Goal: Task Accomplishment & Management: Use online tool/utility

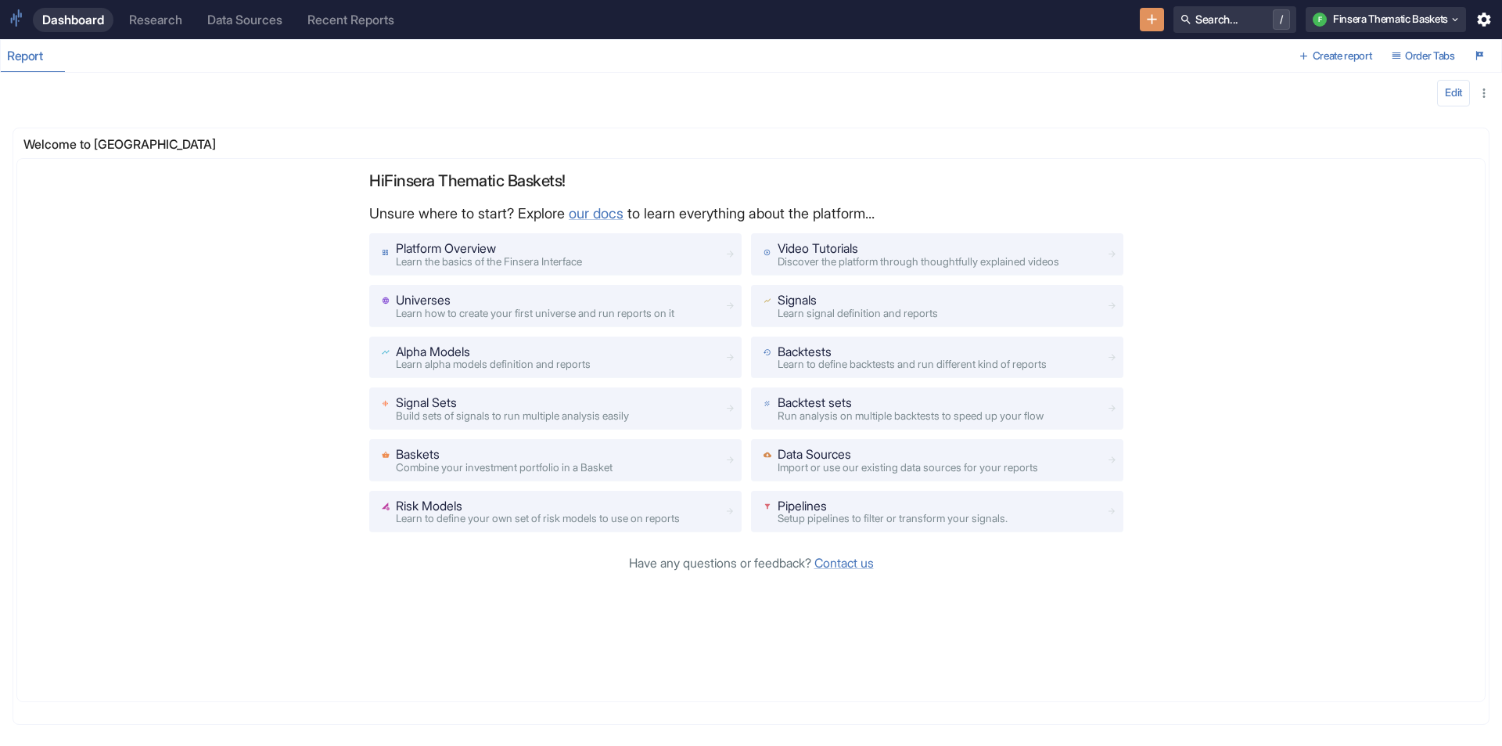
click at [137, 24] on div "Research" at bounding box center [155, 20] width 53 height 15
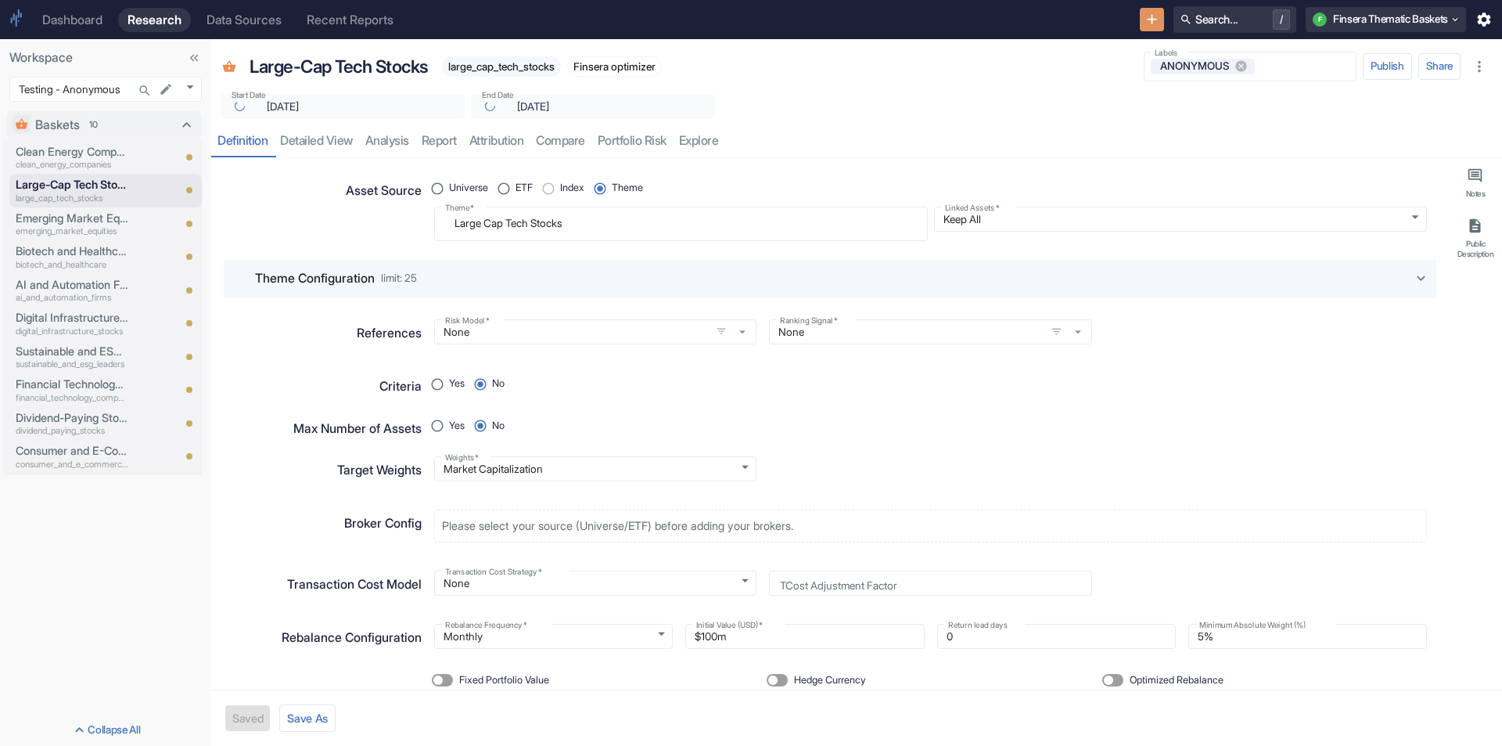
type textarea "x"
click at [102, 155] on p "Clean Energy Companies" at bounding box center [72, 151] width 113 height 17
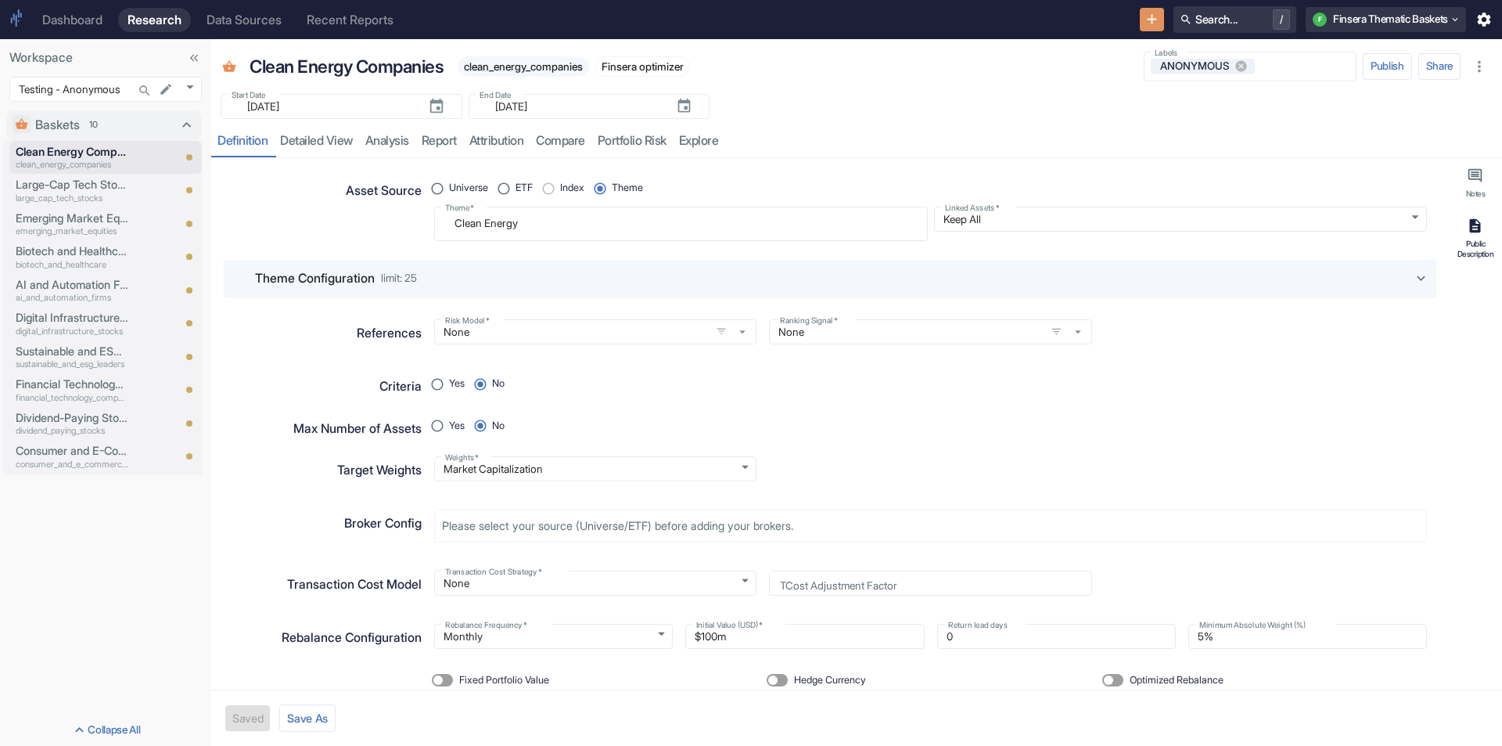
click at [1468, 229] on icon "button" at bounding box center [1475, 225] width 17 height 17
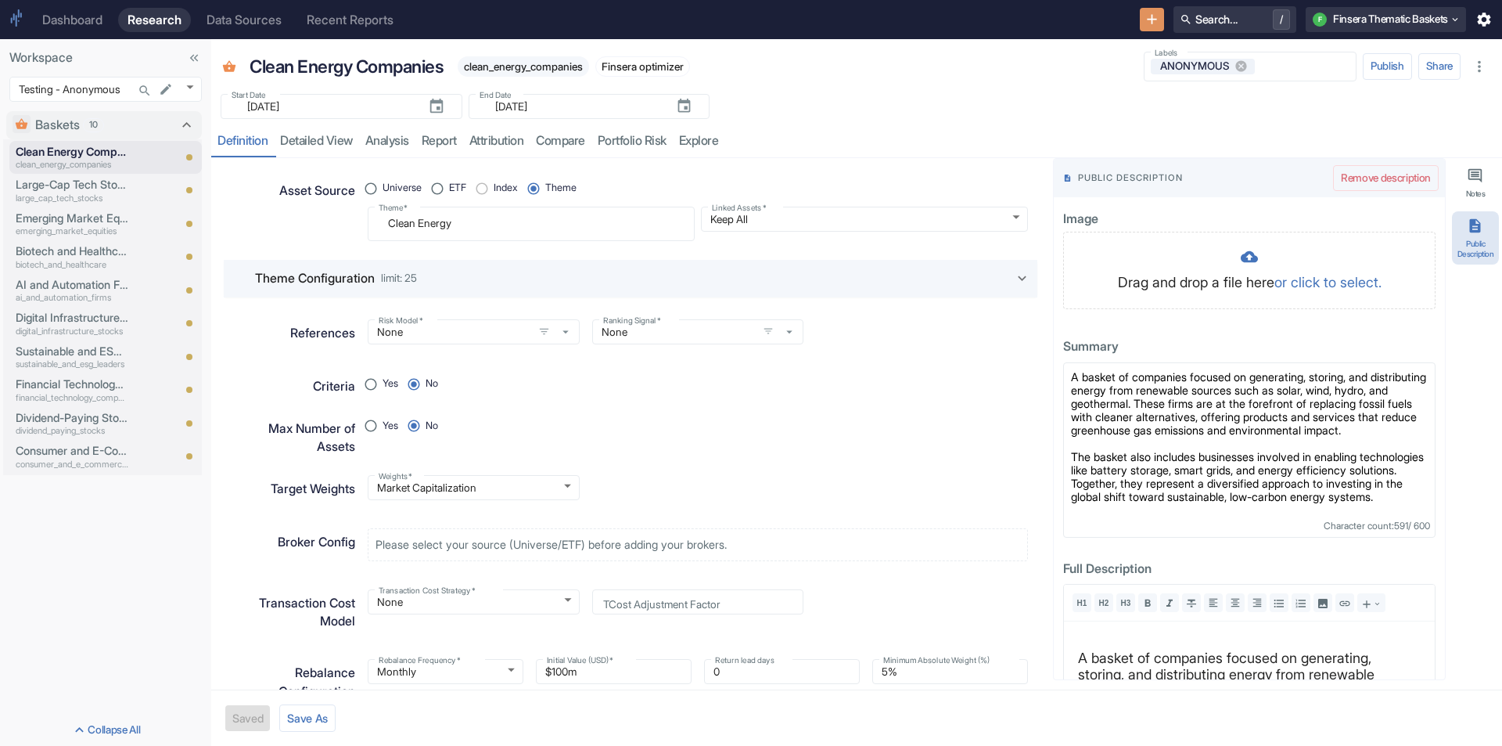
type textarea "x"
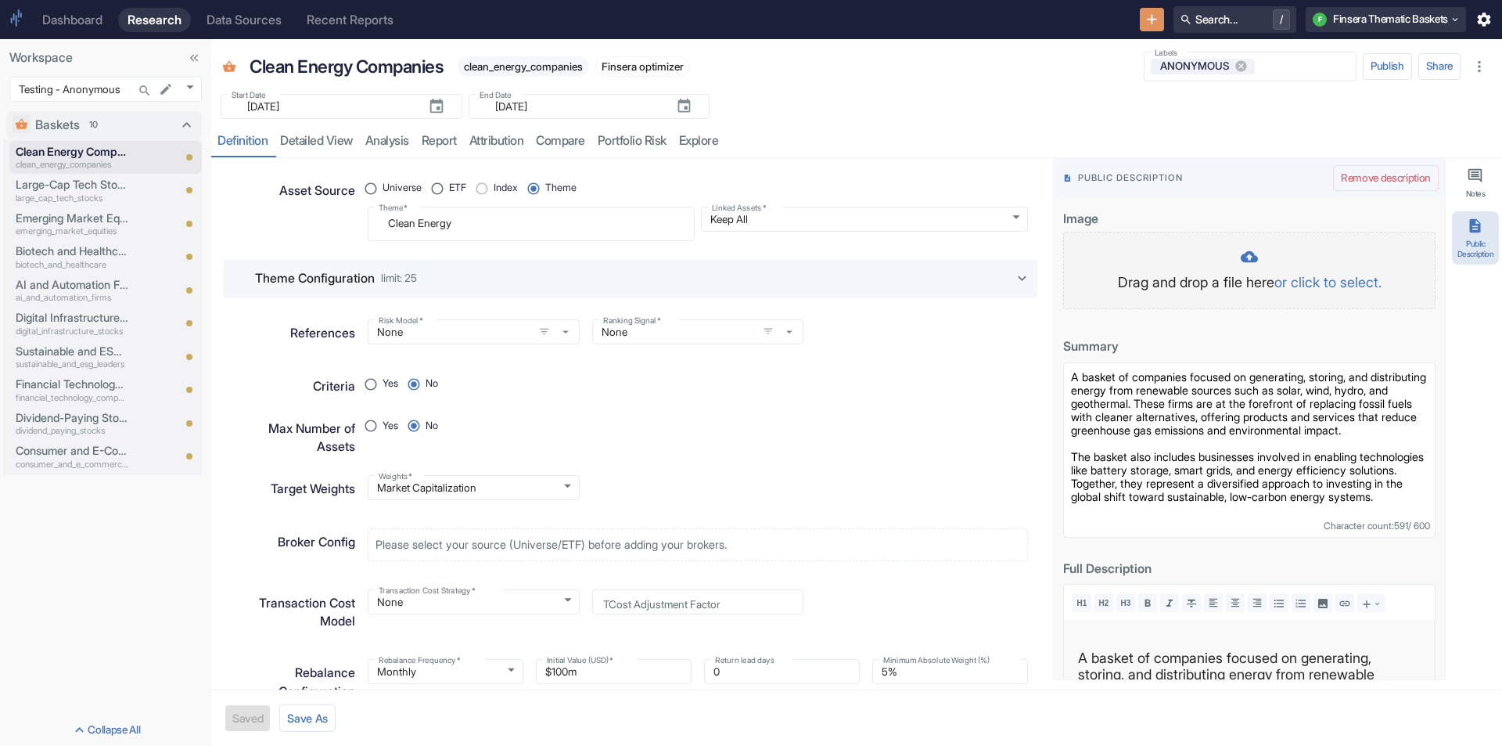
click at [1241, 259] on icon at bounding box center [1249, 256] width 17 height 11
click at [1313, 285] on p "or click to select." at bounding box center [1327, 281] width 107 height 21
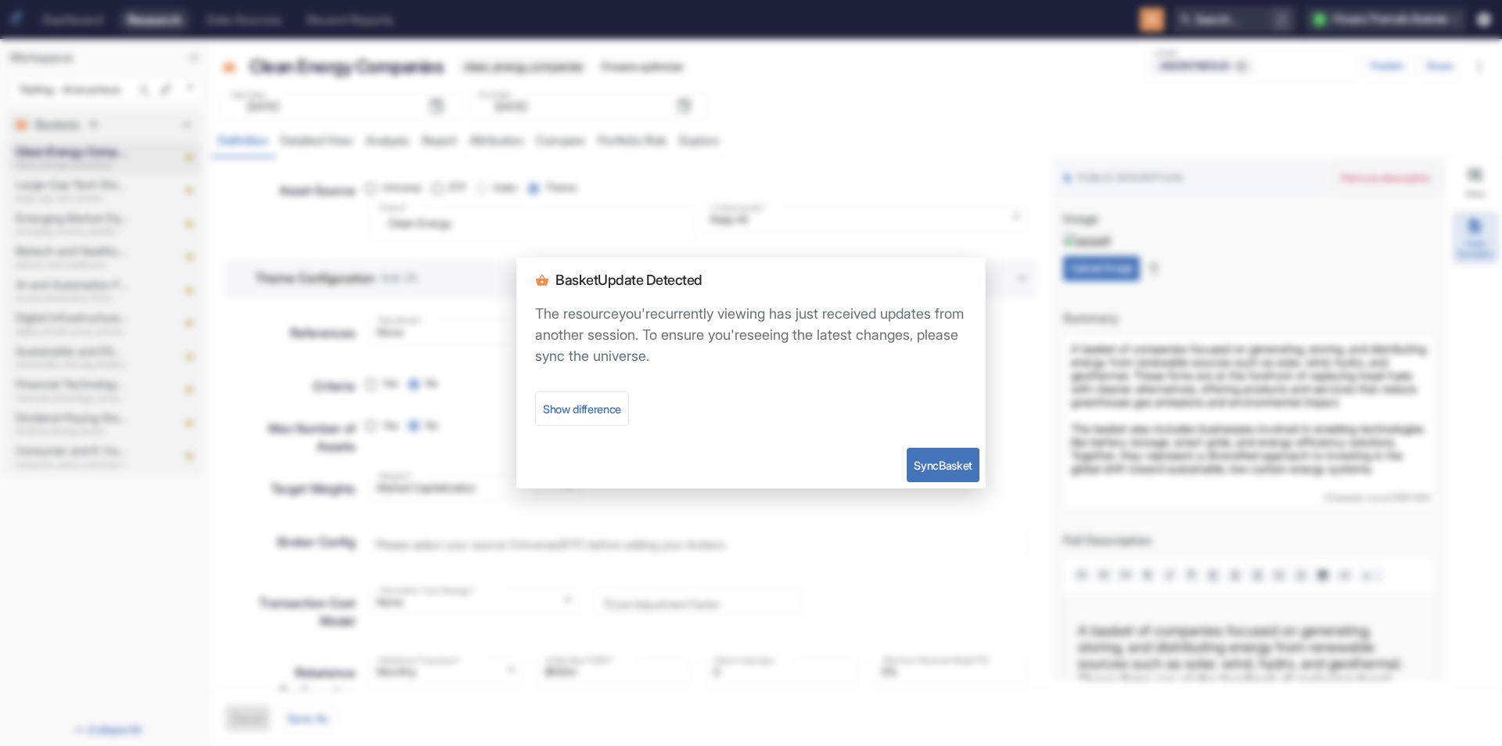
type textarea "x"
click at [937, 462] on button "Sync Basket" at bounding box center [943, 464] width 73 height 34
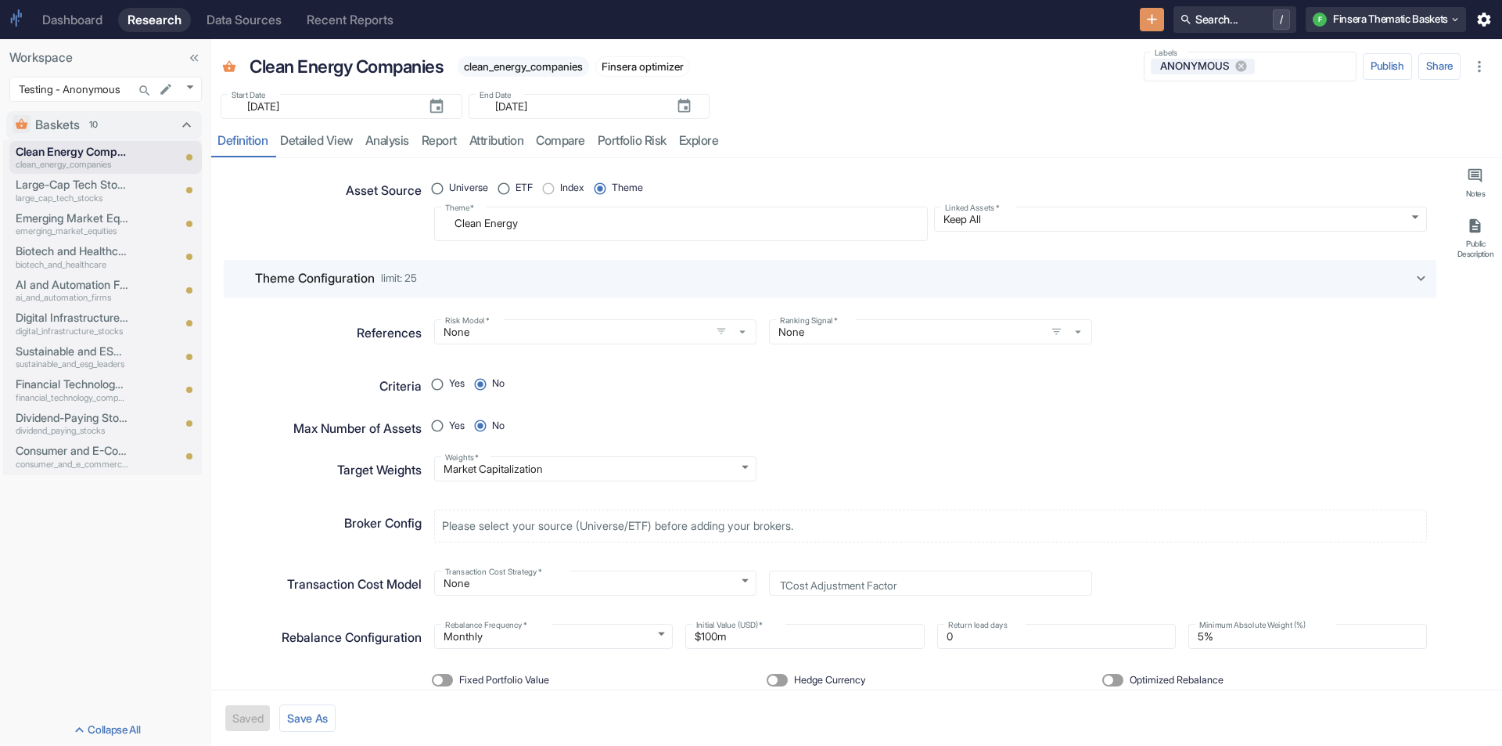
type textarea "x"
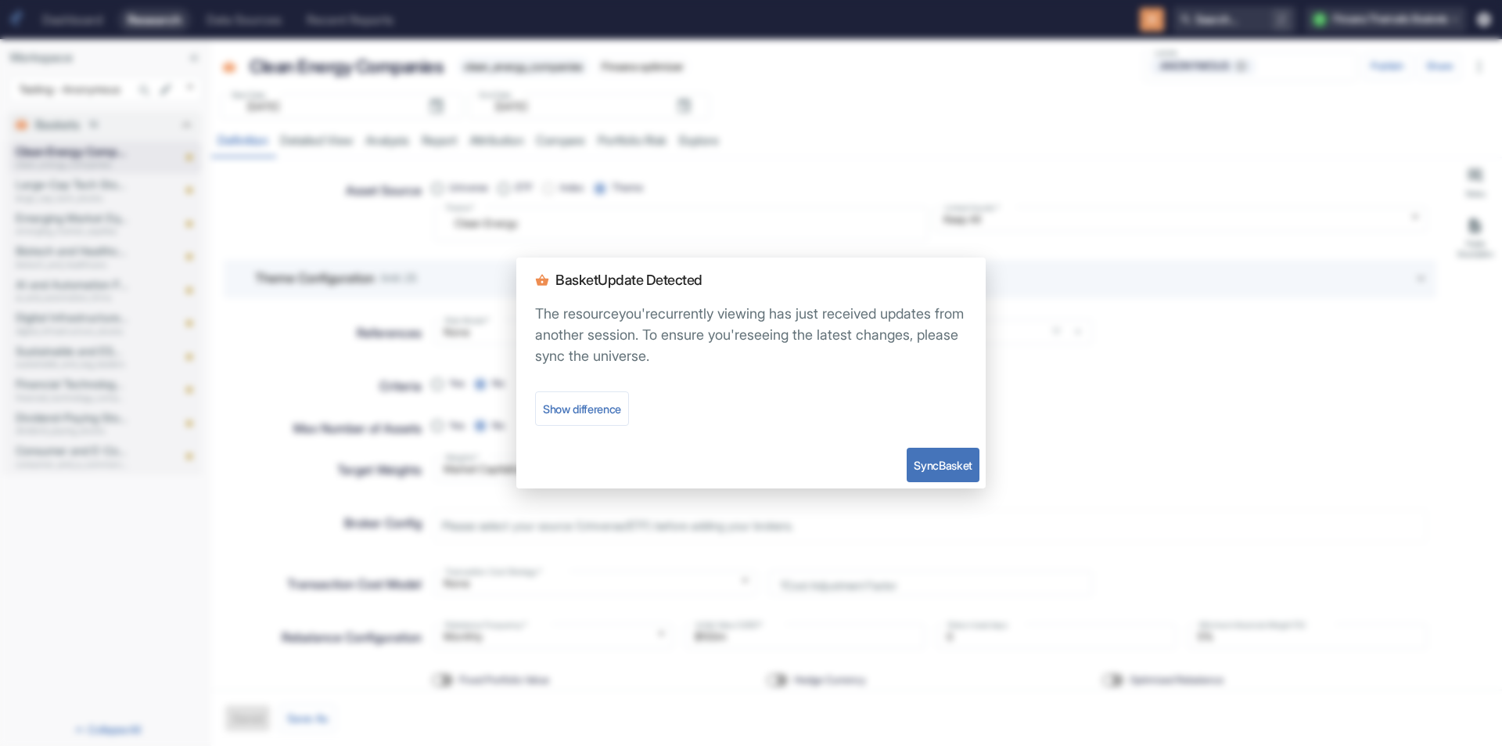
click at [942, 469] on button "Sync Basket" at bounding box center [943, 464] width 73 height 34
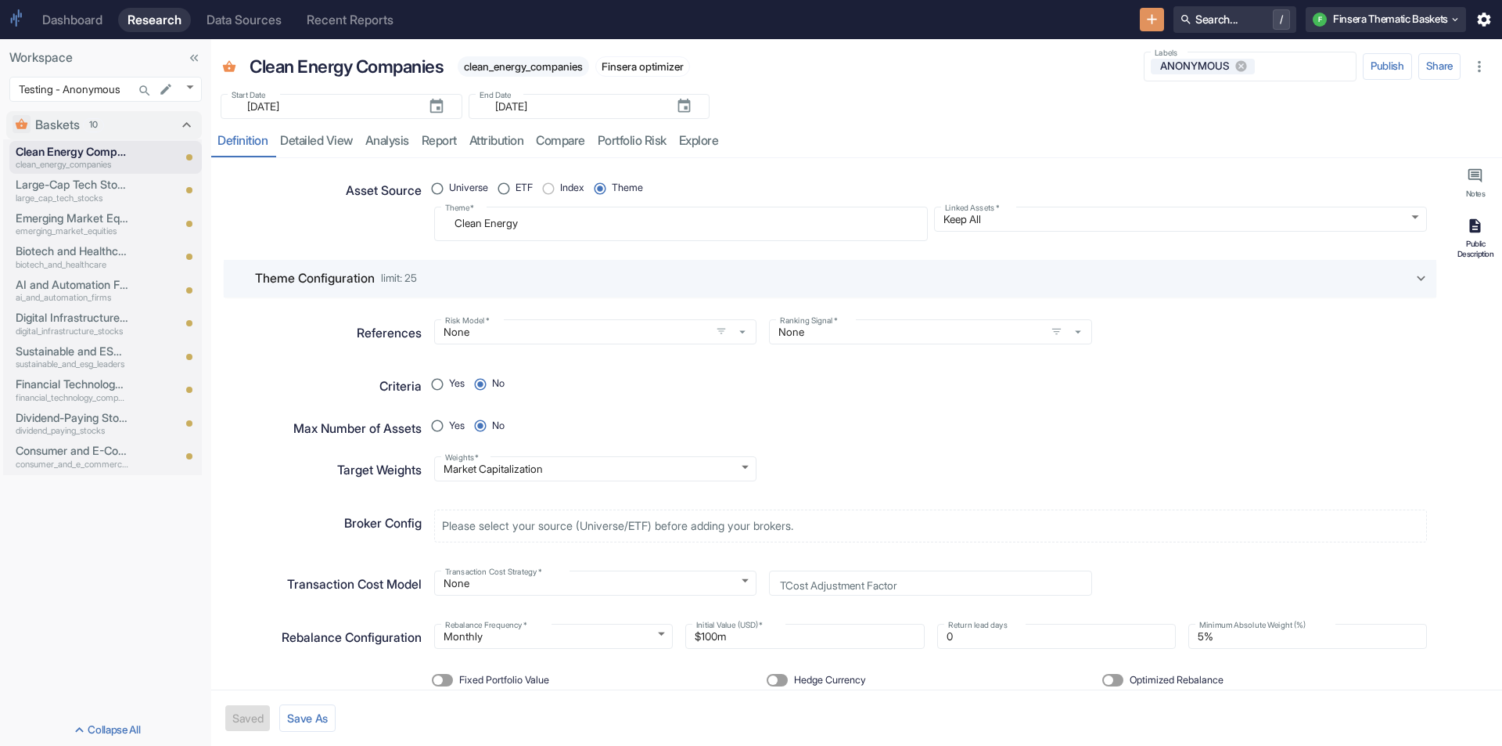
click at [1470, 239] on div "Public Description" at bounding box center [1475, 249] width 41 height 20
type textarea "x"
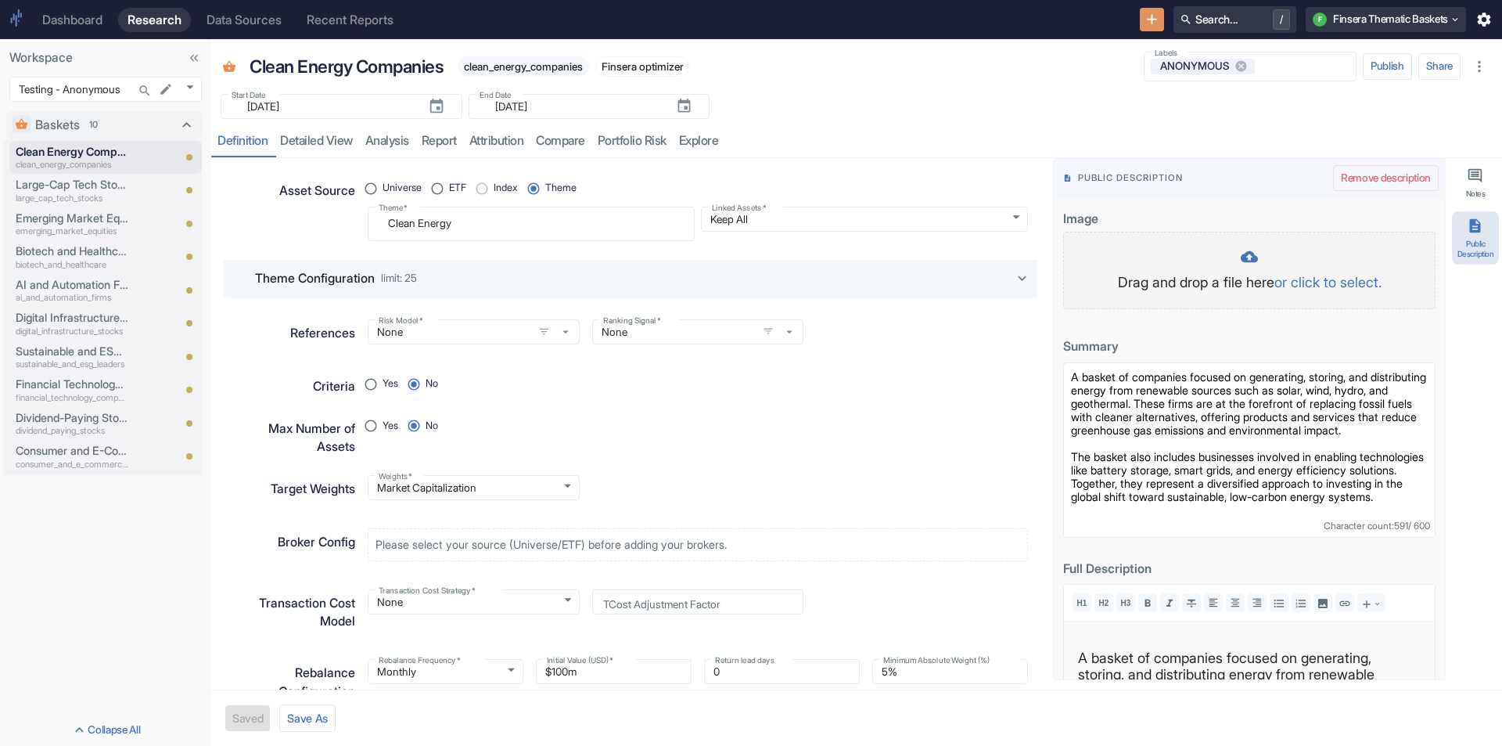
click at [1332, 282] on p "or click to select." at bounding box center [1327, 281] width 107 height 21
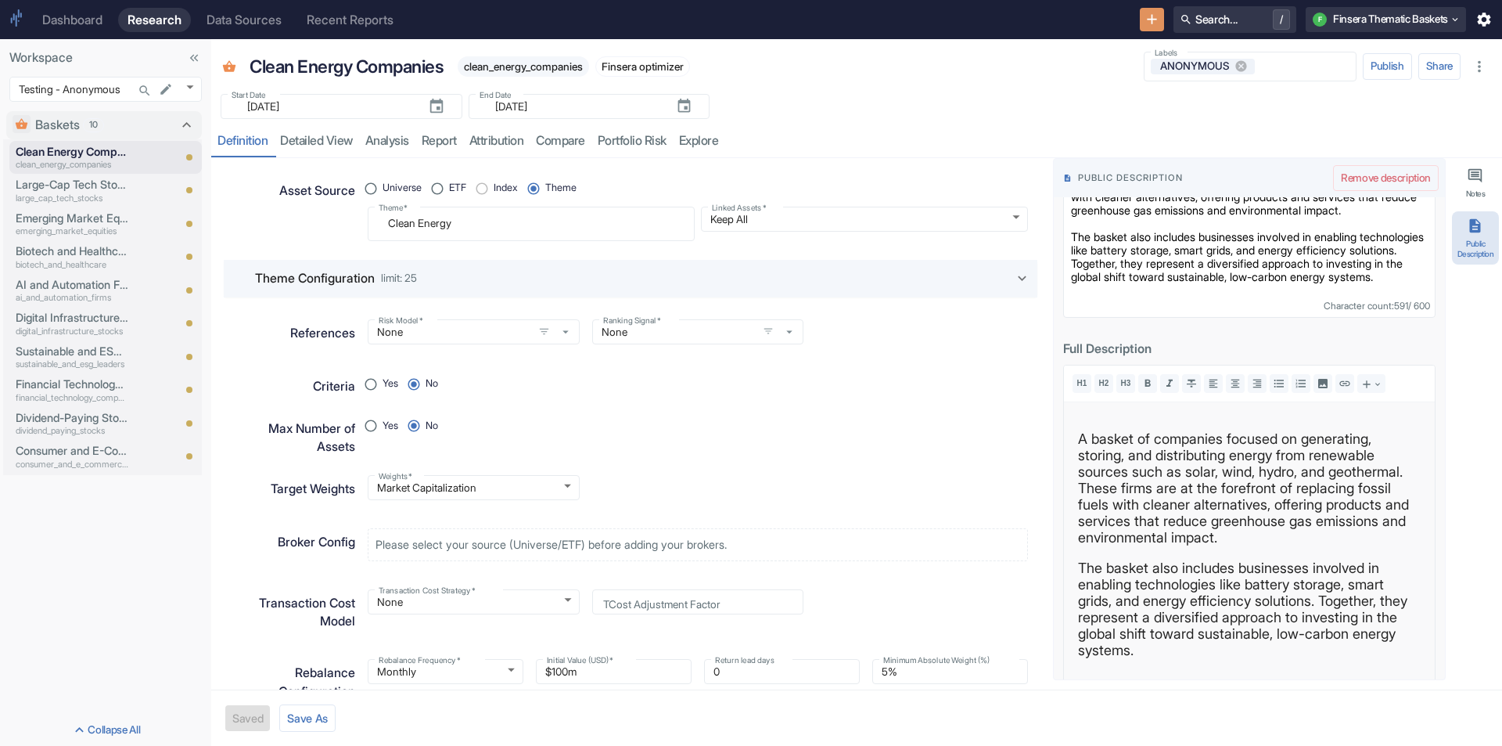
scroll to position [389, 0]
click at [656, 455] on div "Yes No" at bounding box center [691, 429] width 673 height 55
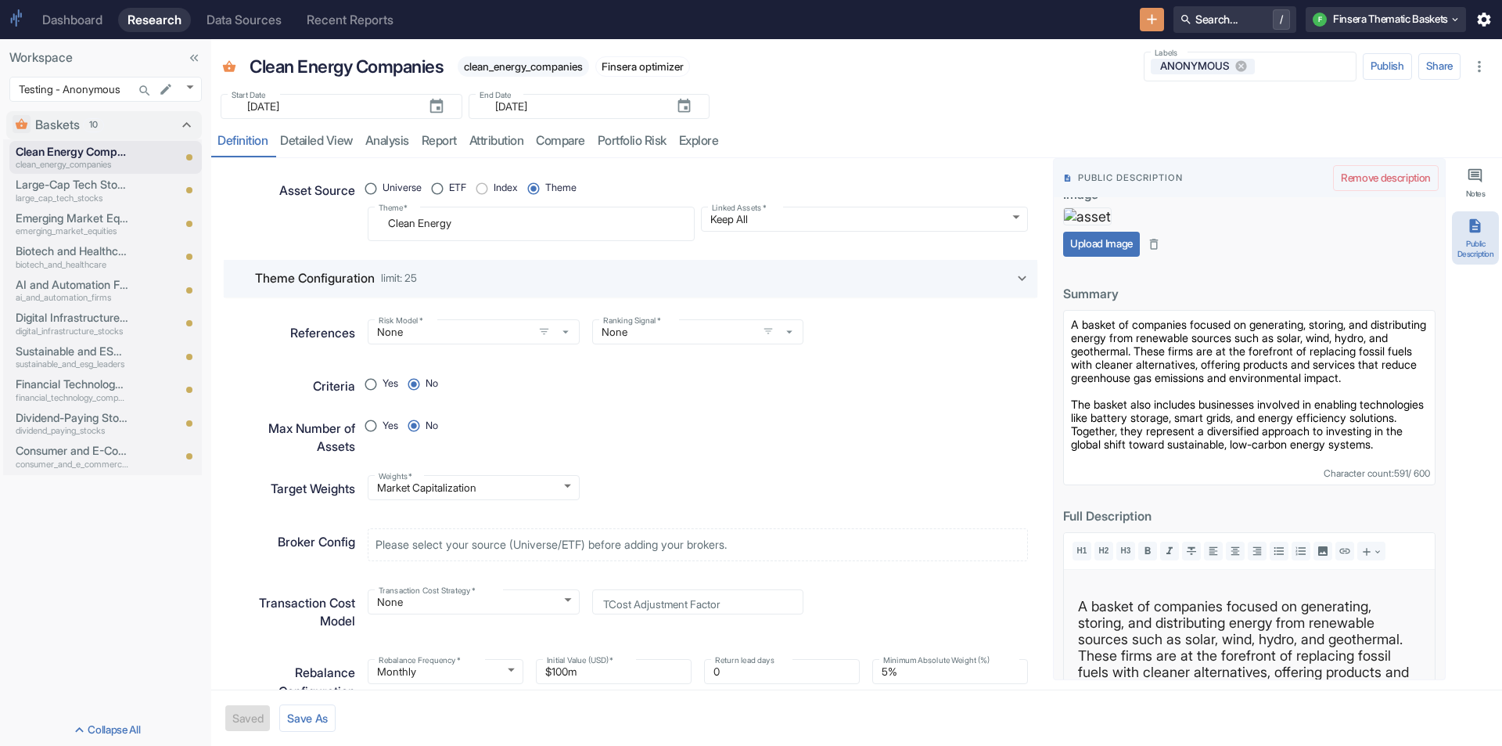
scroll to position [0, 0]
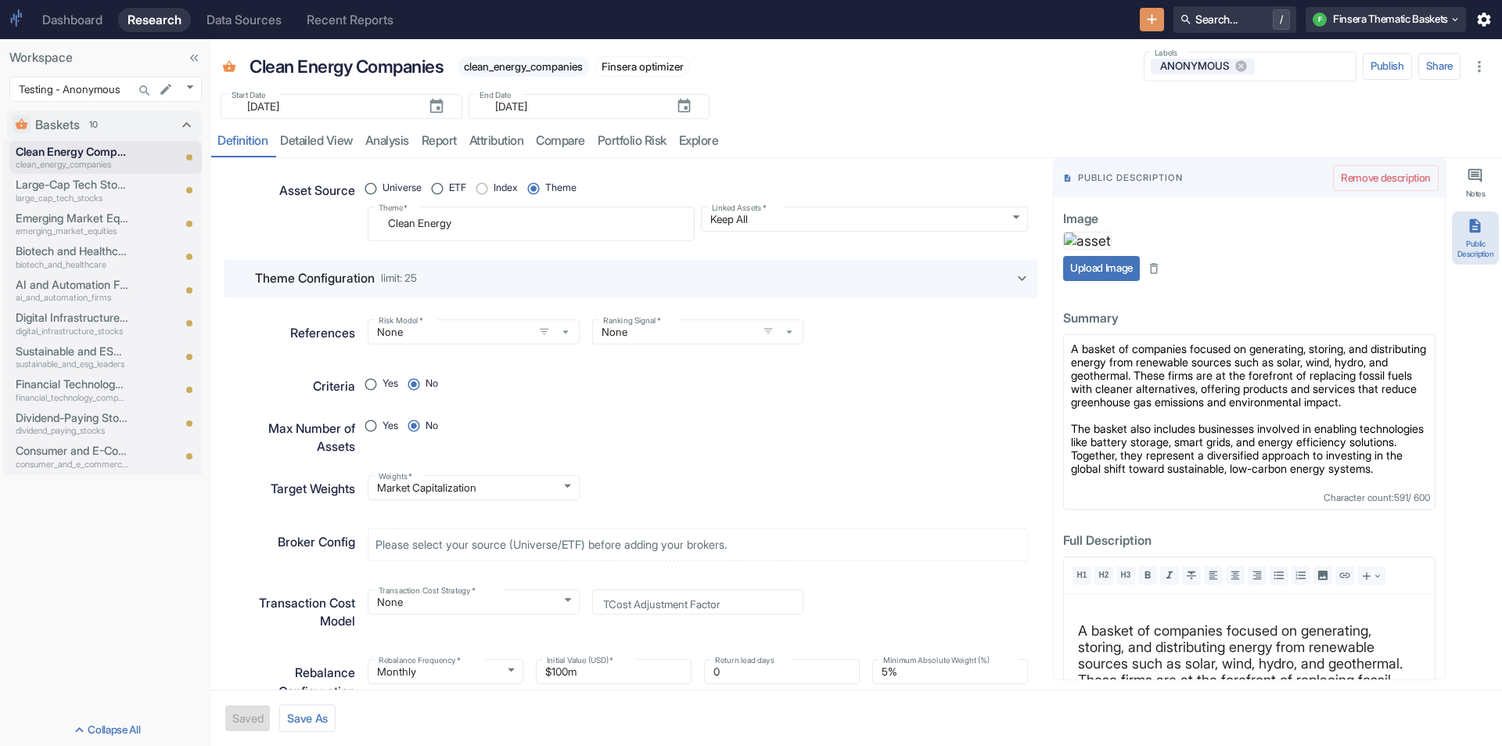
click at [983, 118] on div "Start Date ​ [DATE] Start Date End Date ​ [DATE] End Date" at bounding box center [856, 101] width 1291 height 34
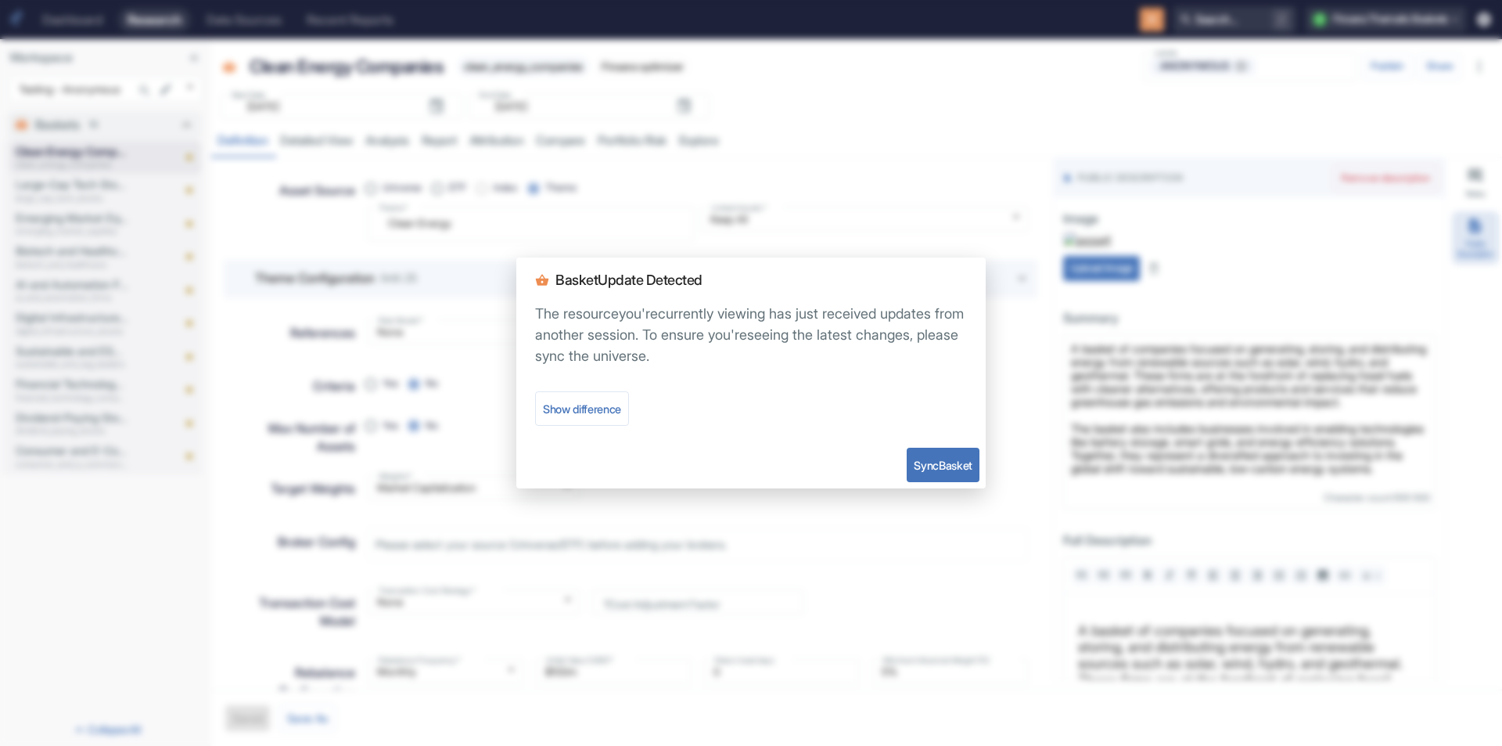
type textarea "x"
click at [918, 458] on button "Sync Basket" at bounding box center [943, 464] width 73 height 34
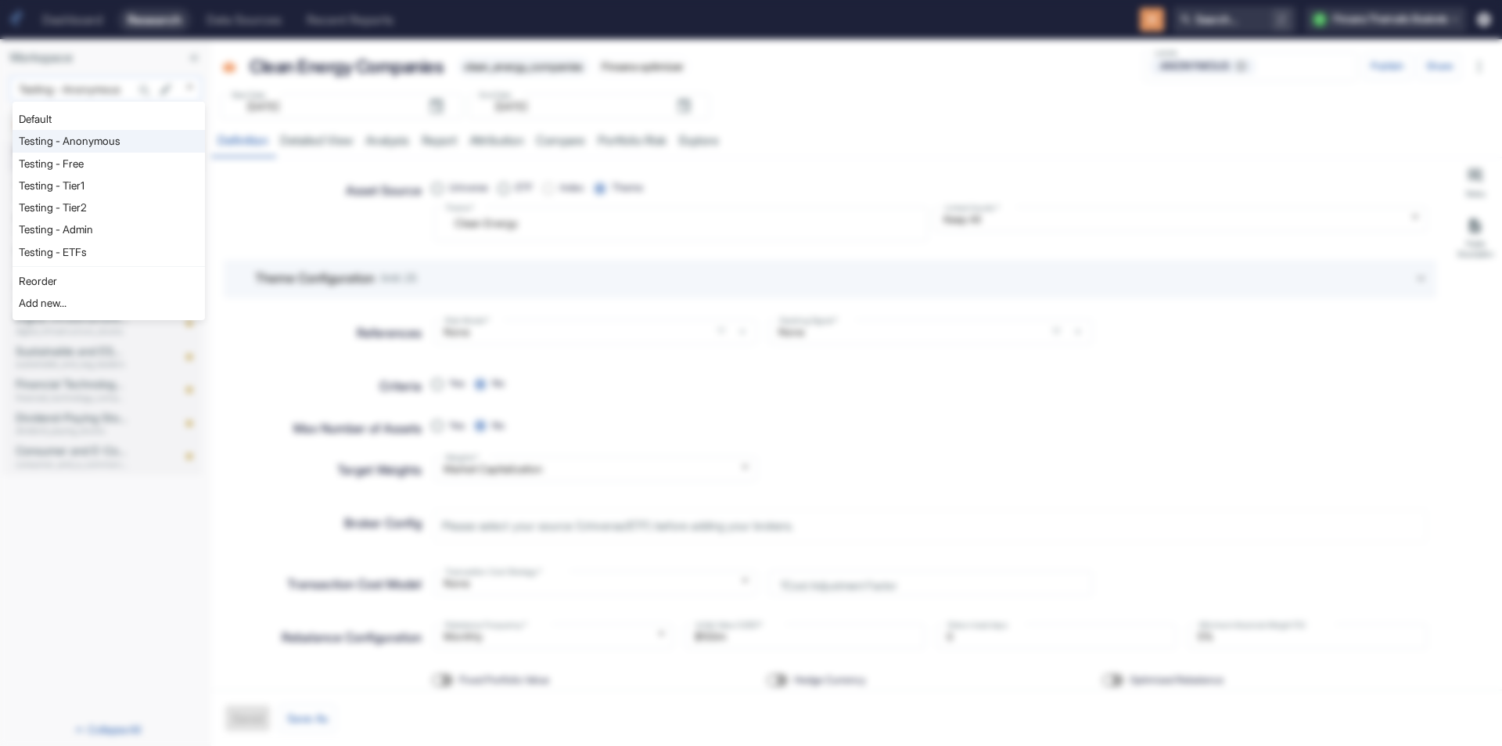
click at [192, 91] on body "Dashboard Research Data Sources Recent Reports Search... / F Finsera Thematic B…" at bounding box center [751, 373] width 1502 height 746
click at [100, 183] on li "Testing - Tier1" at bounding box center [109, 185] width 192 height 22
type input "1128"
type textarea "x"
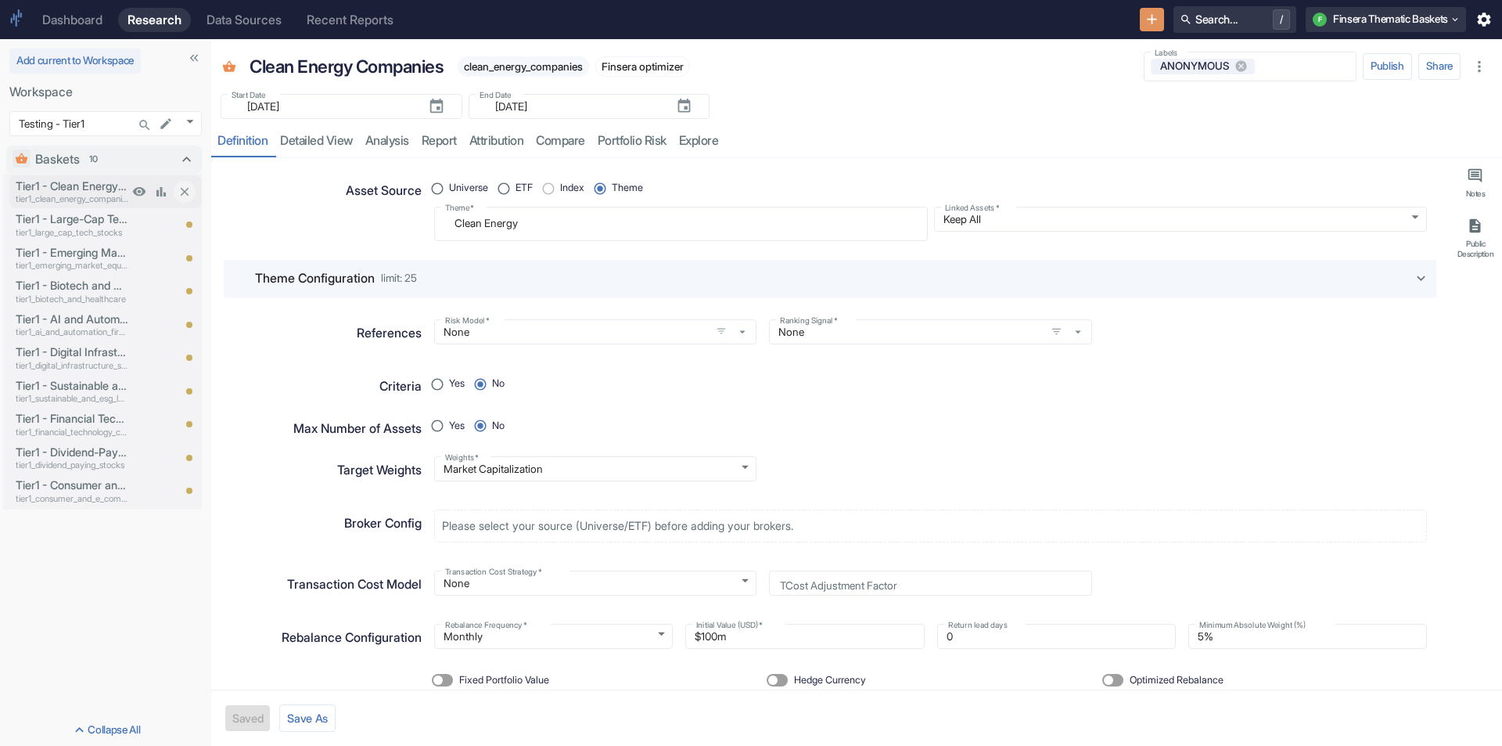
click at [100, 185] on p "Tier1 - Clean Energy Companies" at bounding box center [72, 186] width 113 height 17
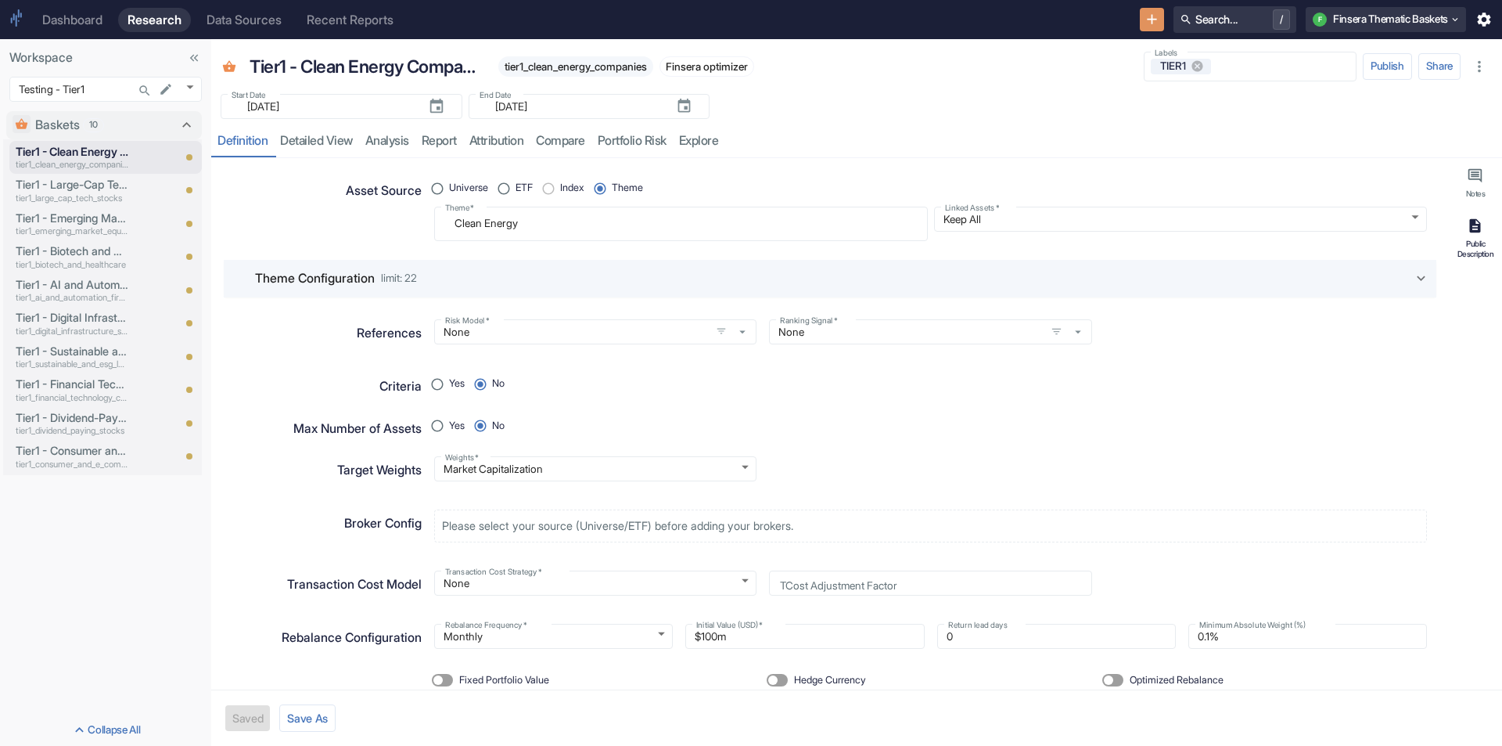
click at [1462, 235] on button "Public Description" at bounding box center [1475, 238] width 47 height 54
type textarea "x"
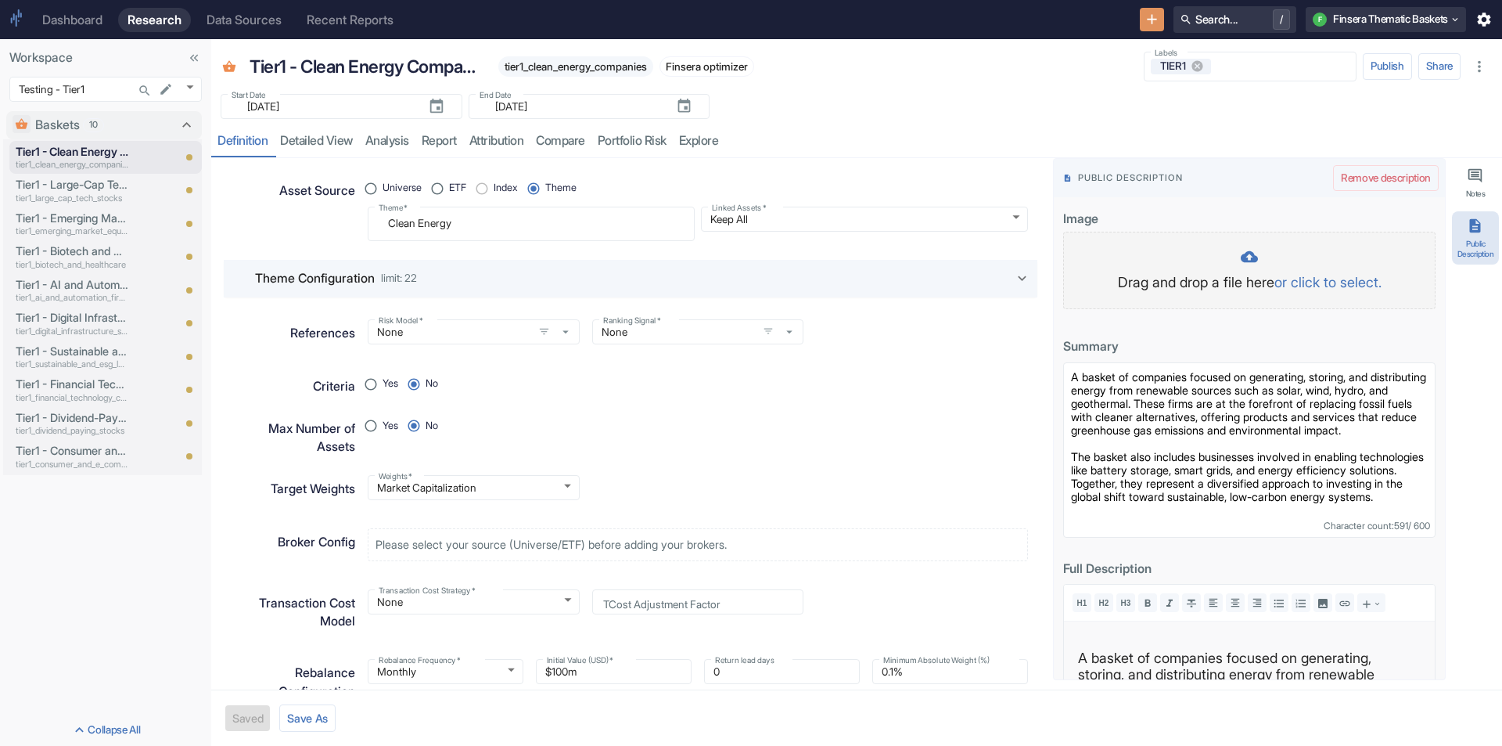
click at [1303, 281] on p "or click to select." at bounding box center [1327, 281] width 107 height 21
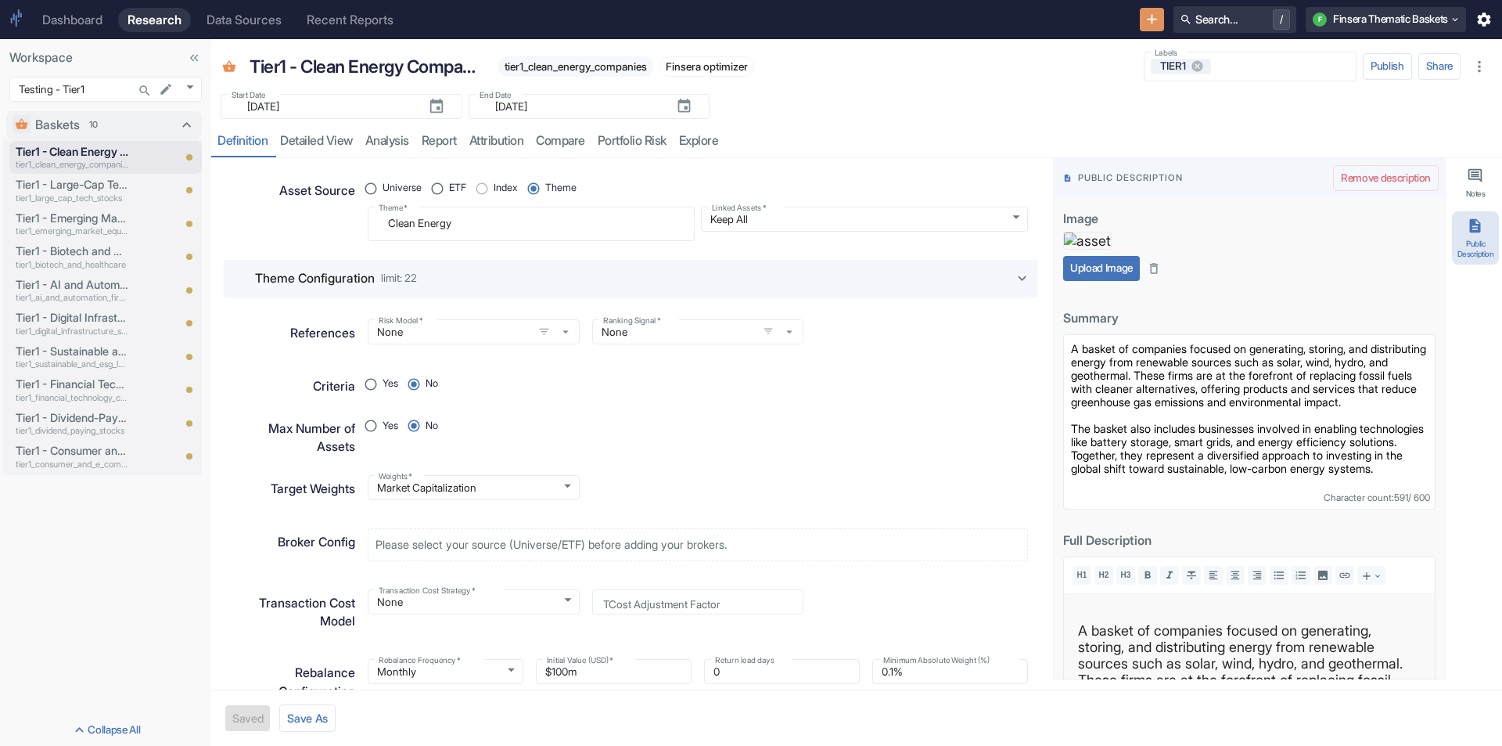
click at [1261, 509] on textarea "A basket of companies focused on generating, storing, and distributing energy f…" at bounding box center [1249, 421] width 372 height 175
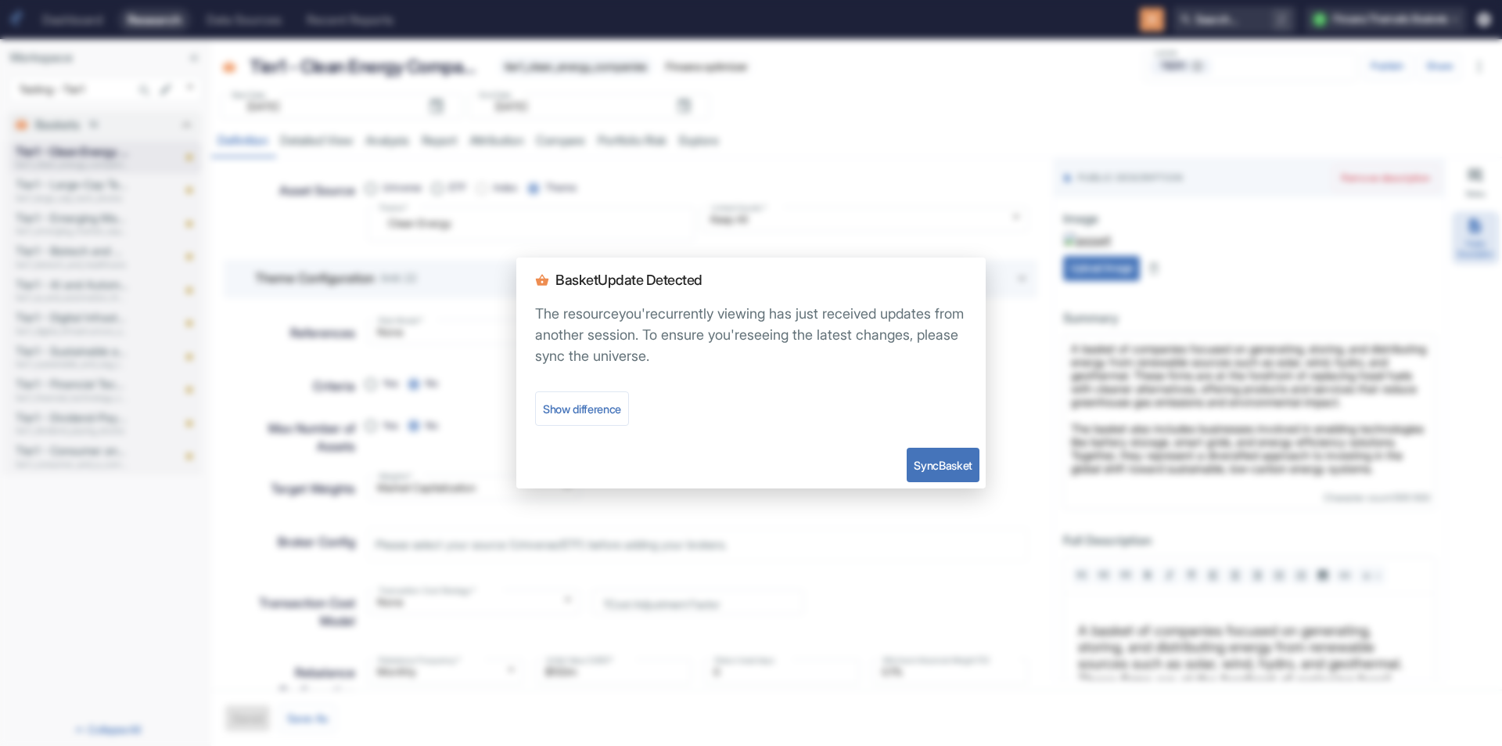
type textarea "x"
click at [932, 469] on button "Sync Basket" at bounding box center [943, 464] width 73 height 34
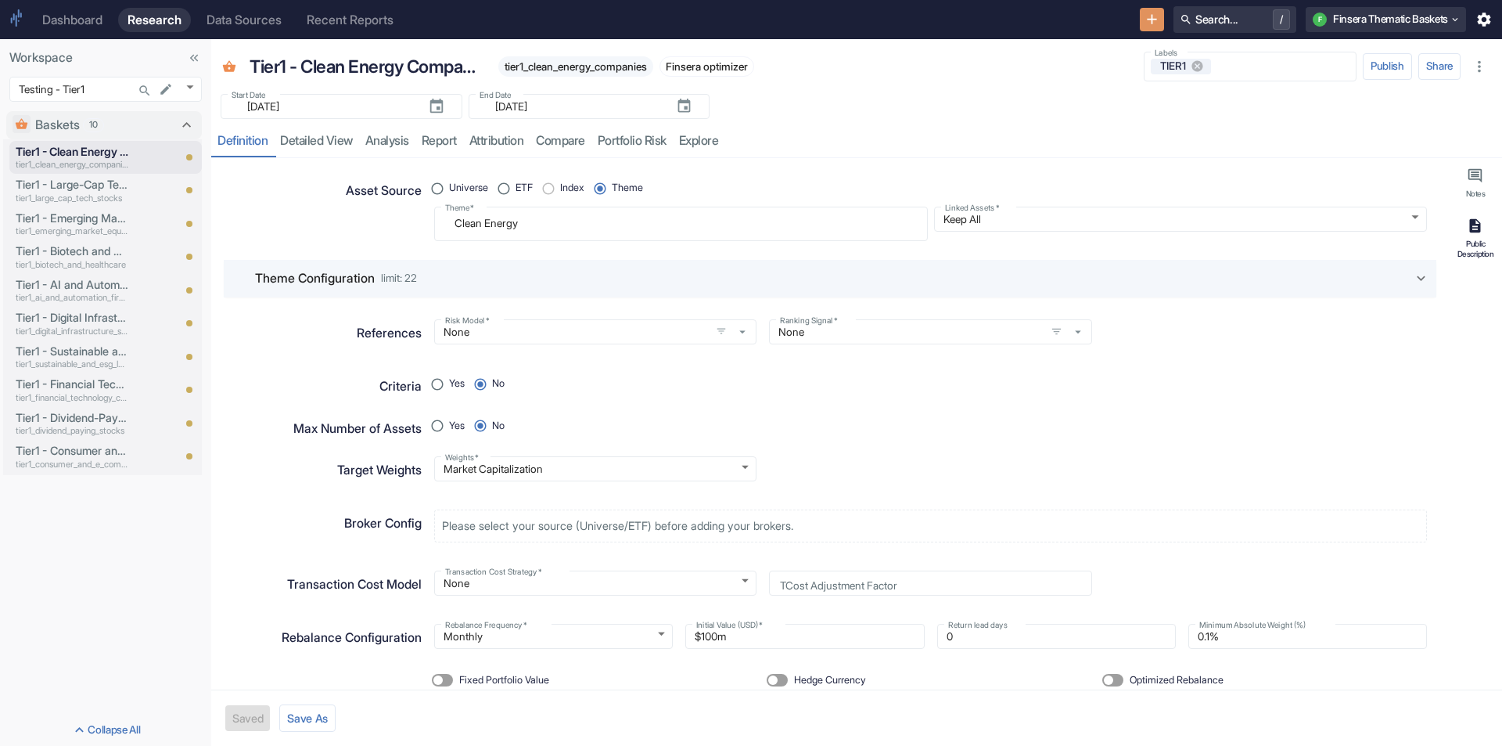
click at [1484, 240] on div "Public Description" at bounding box center [1475, 249] width 41 height 20
type textarea "x"
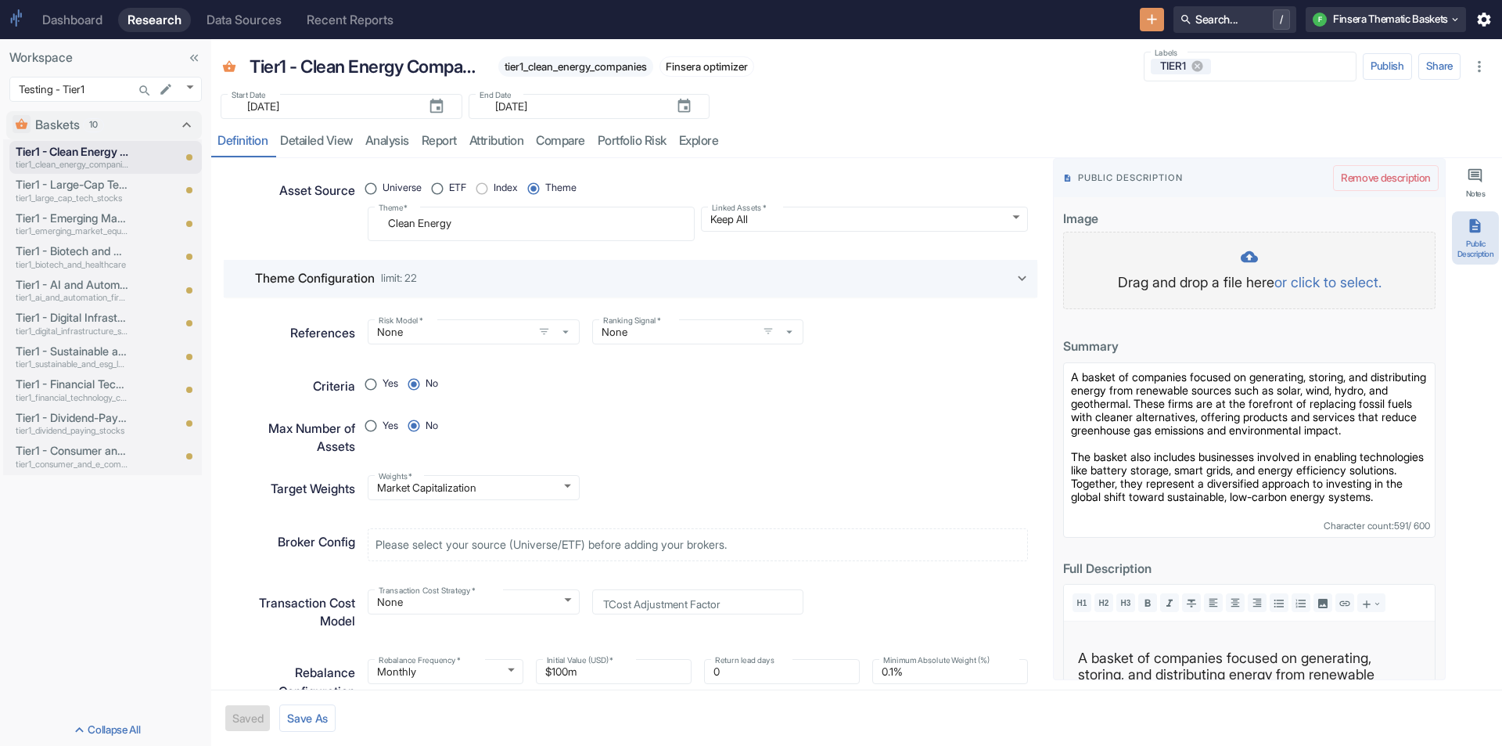
click at [1327, 264] on div at bounding box center [1250, 258] width 340 height 20
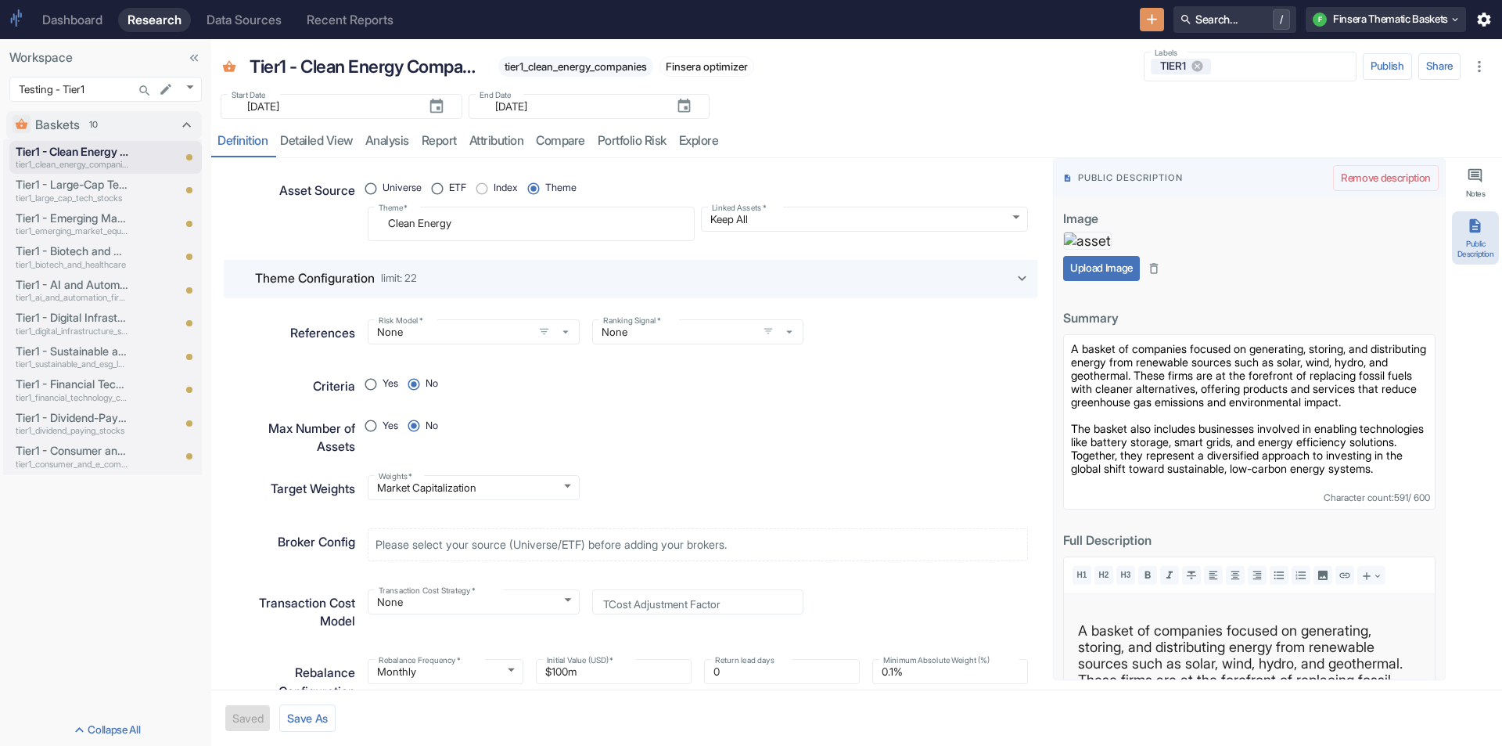
click at [1091, 281] on button "Upload Image" at bounding box center [1101, 268] width 77 height 25
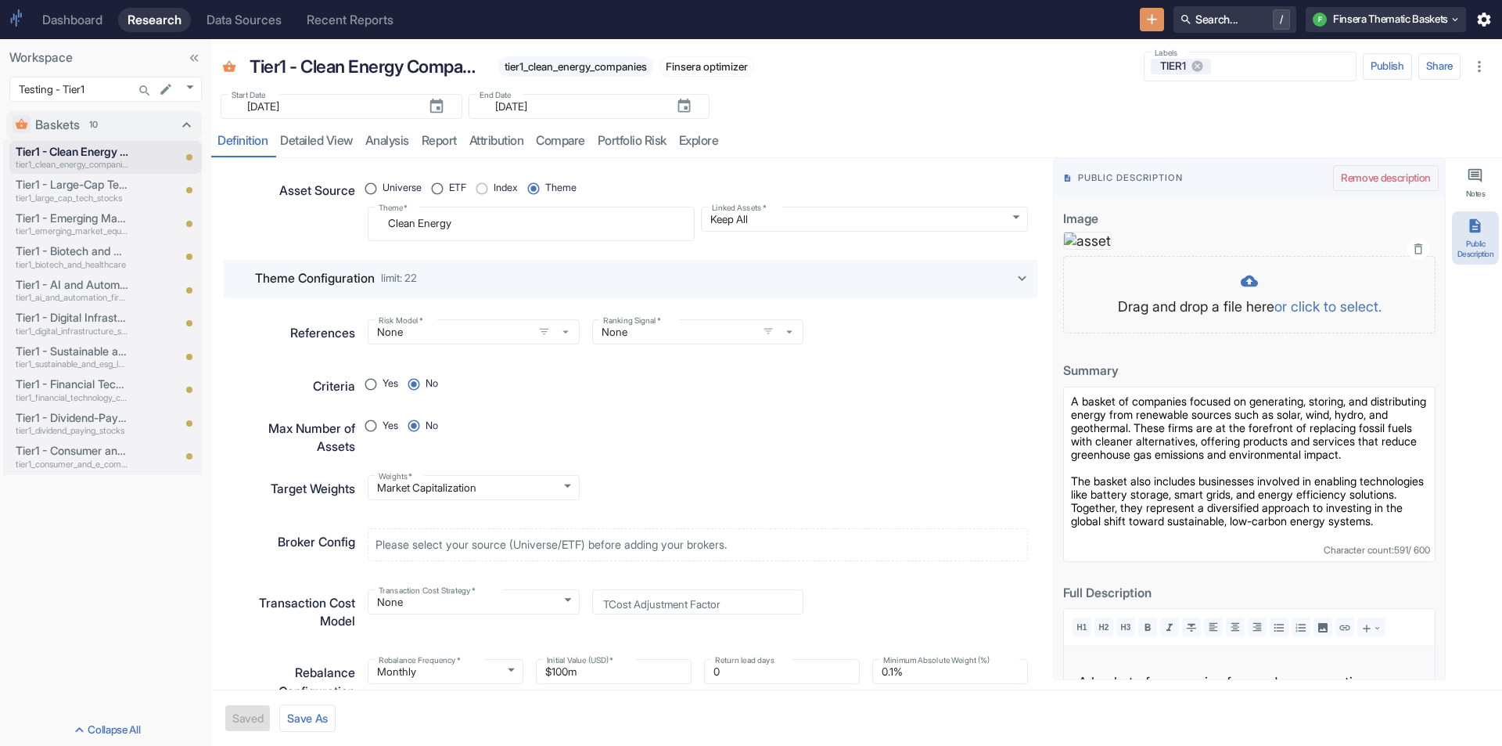
type textarea "x"
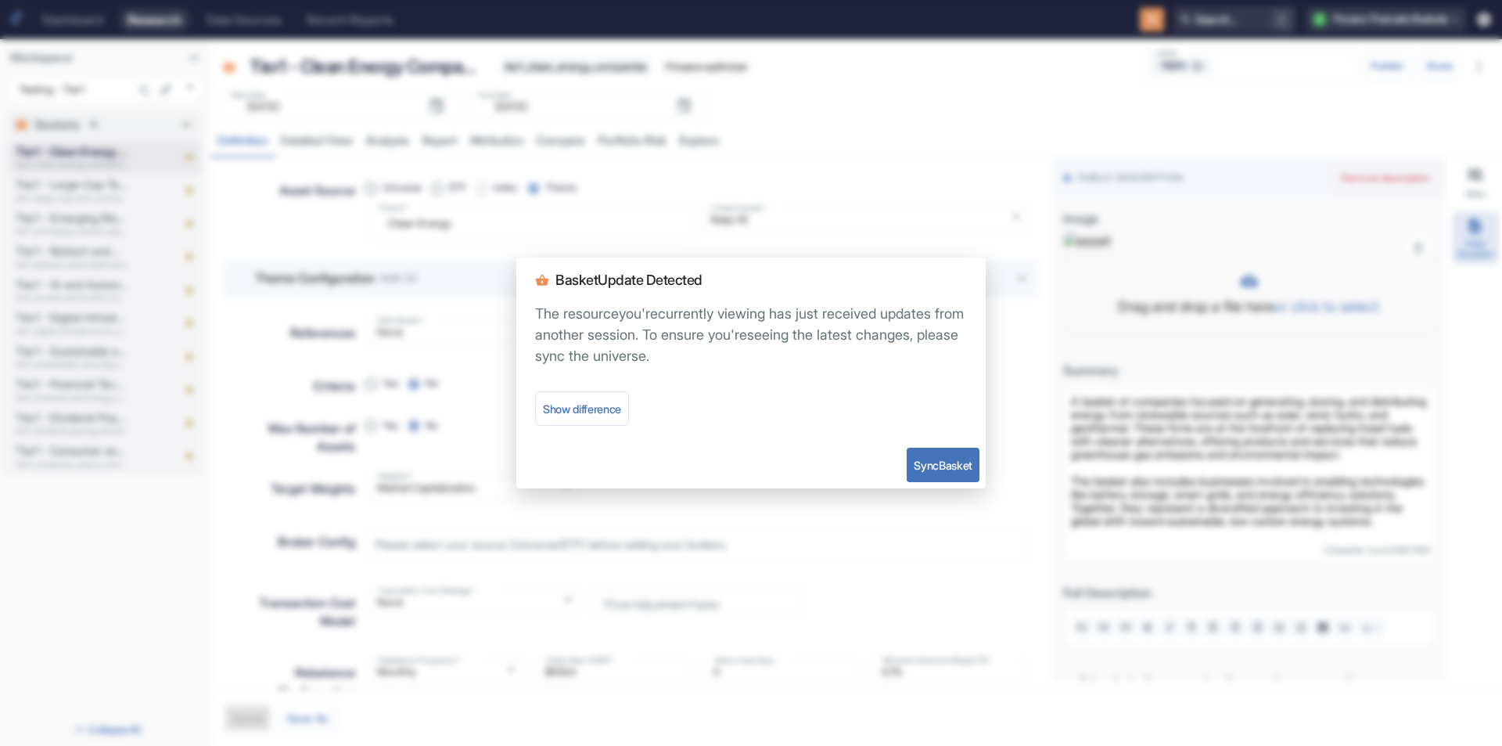
click at [920, 463] on button "Sync Basket" at bounding box center [943, 464] width 73 height 34
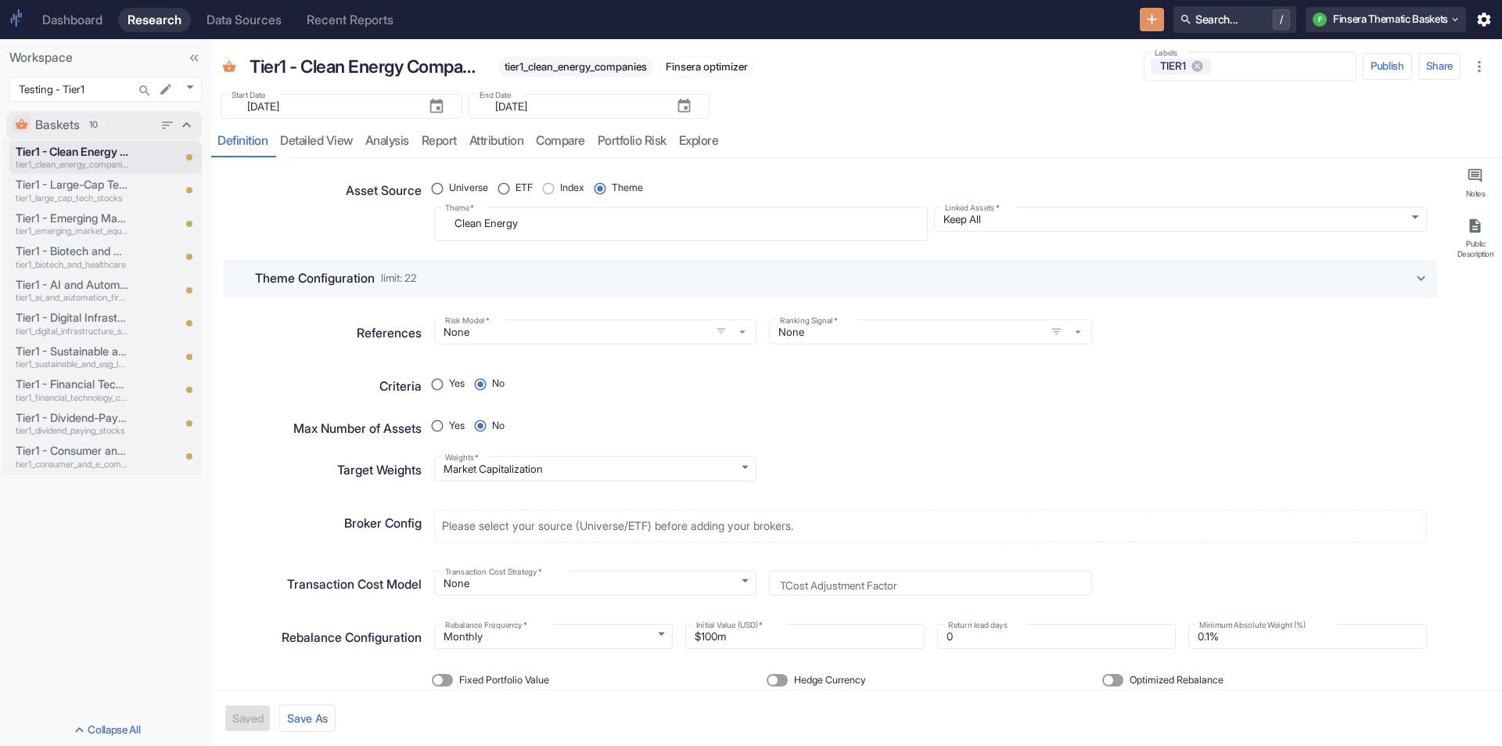
type textarea "x"
click at [192, 87] on body "Dashboard Research Data Sources Recent Reports Search... / F Finsera Thematic B…" at bounding box center [751, 373] width 1502 height 746
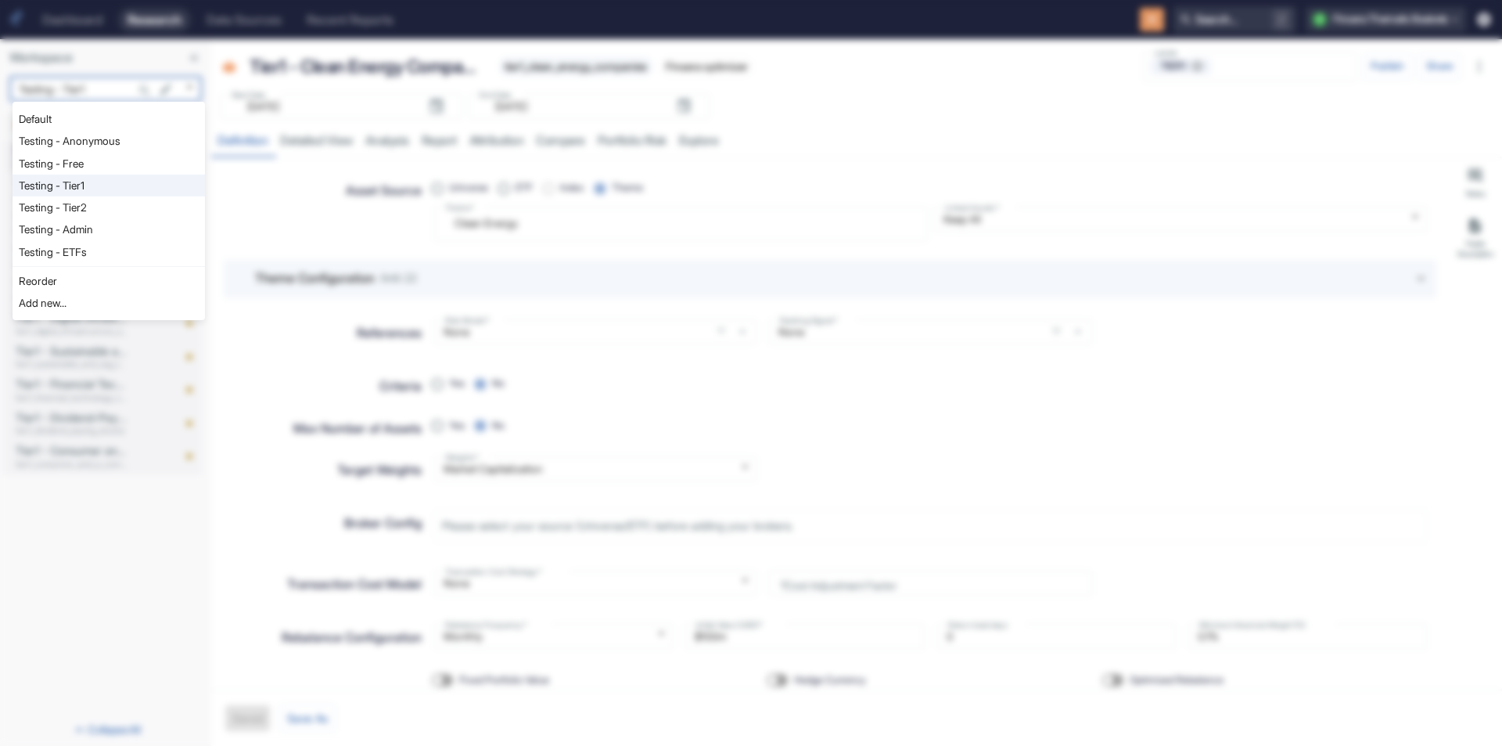
click at [101, 207] on li "Testing - Tier2" at bounding box center [109, 207] width 192 height 22
type input "1129"
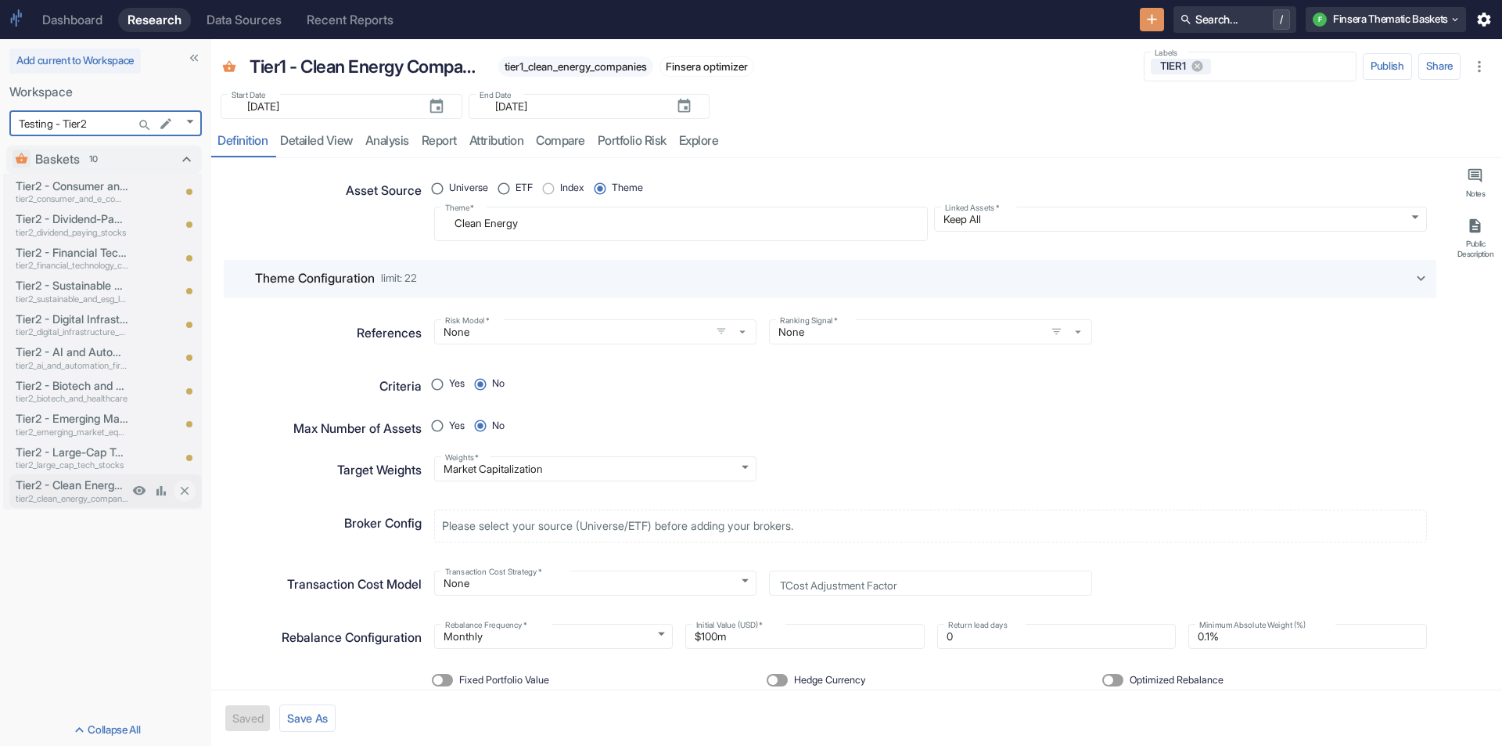
type textarea "x"
click at [99, 488] on p "Tier2 - Clean Energy Companies" at bounding box center [72, 484] width 113 height 17
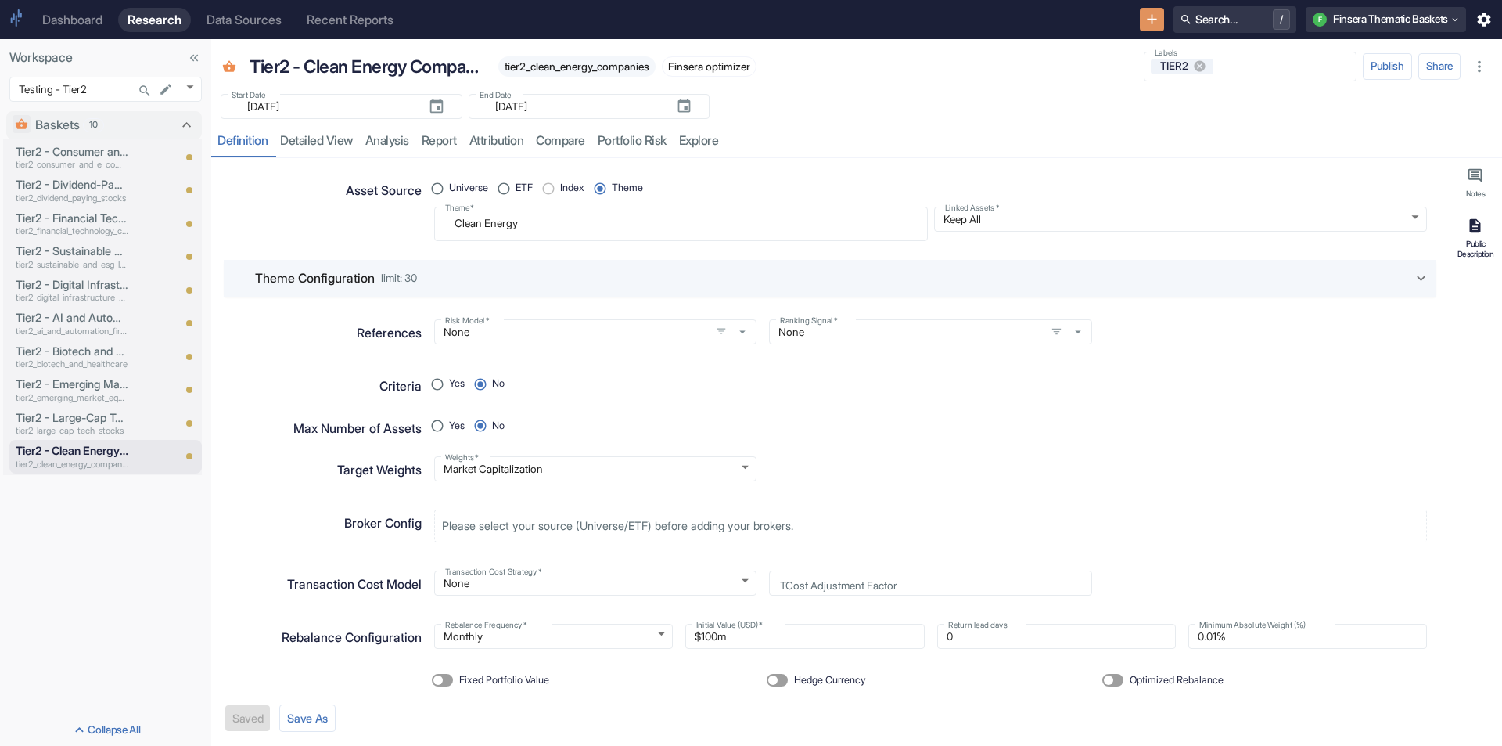
click at [1470, 232] on icon "button" at bounding box center [1475, 225] width 17 height 17
type textarea "x"
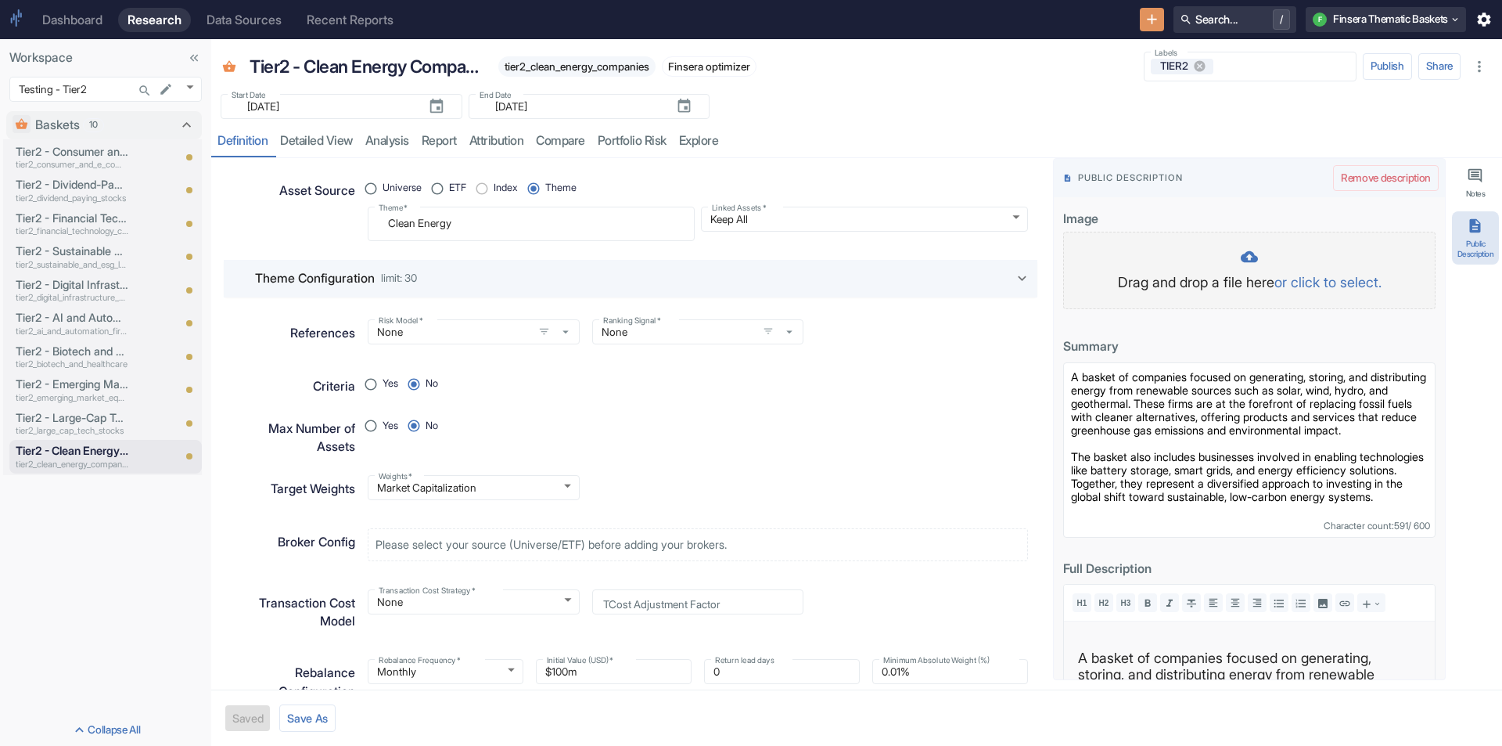
click at [1360, 271] on p "or click to select." at bounding box center [1327, 281] width 107 height 21
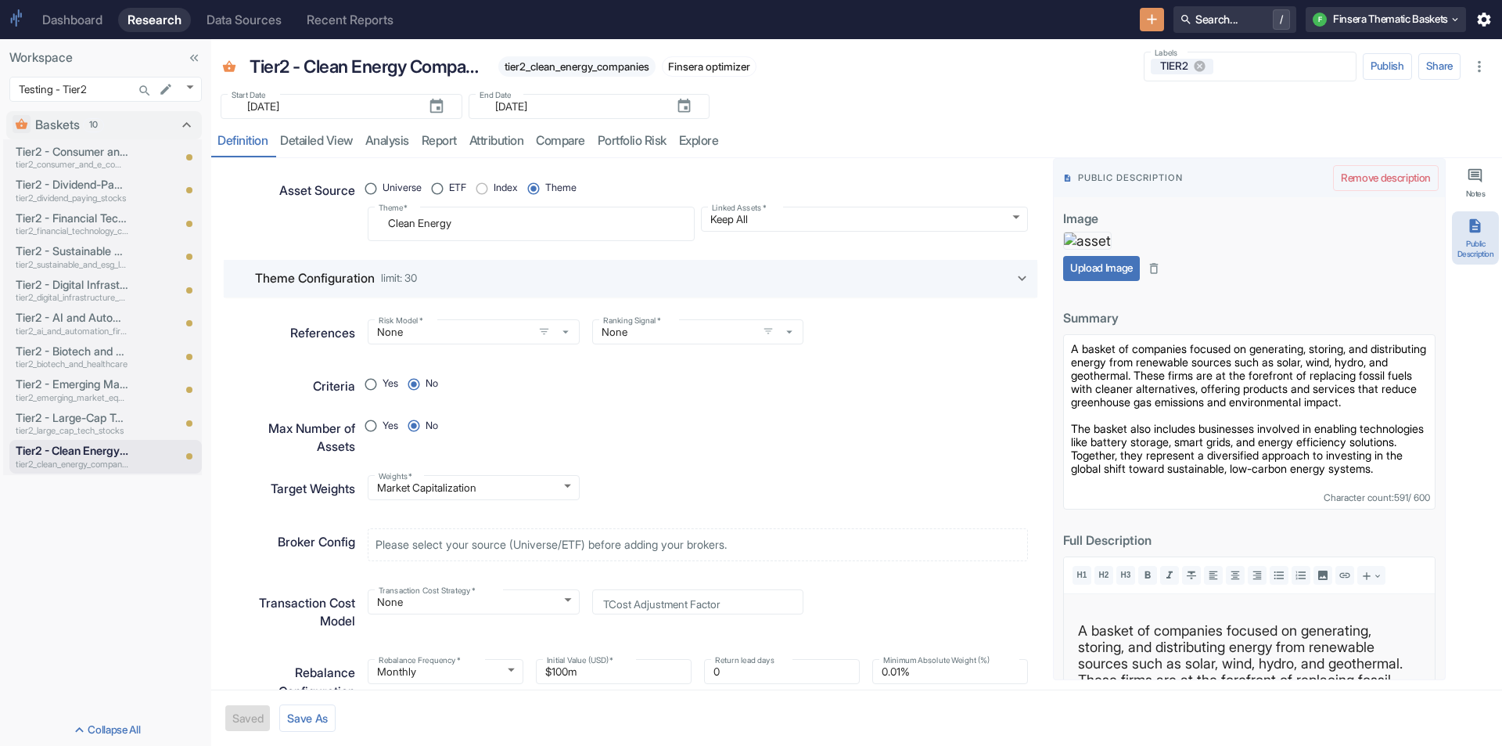
click at [1095, 281] on button "Upload Image" at bounding box center [1101, 268] width 77 height 25
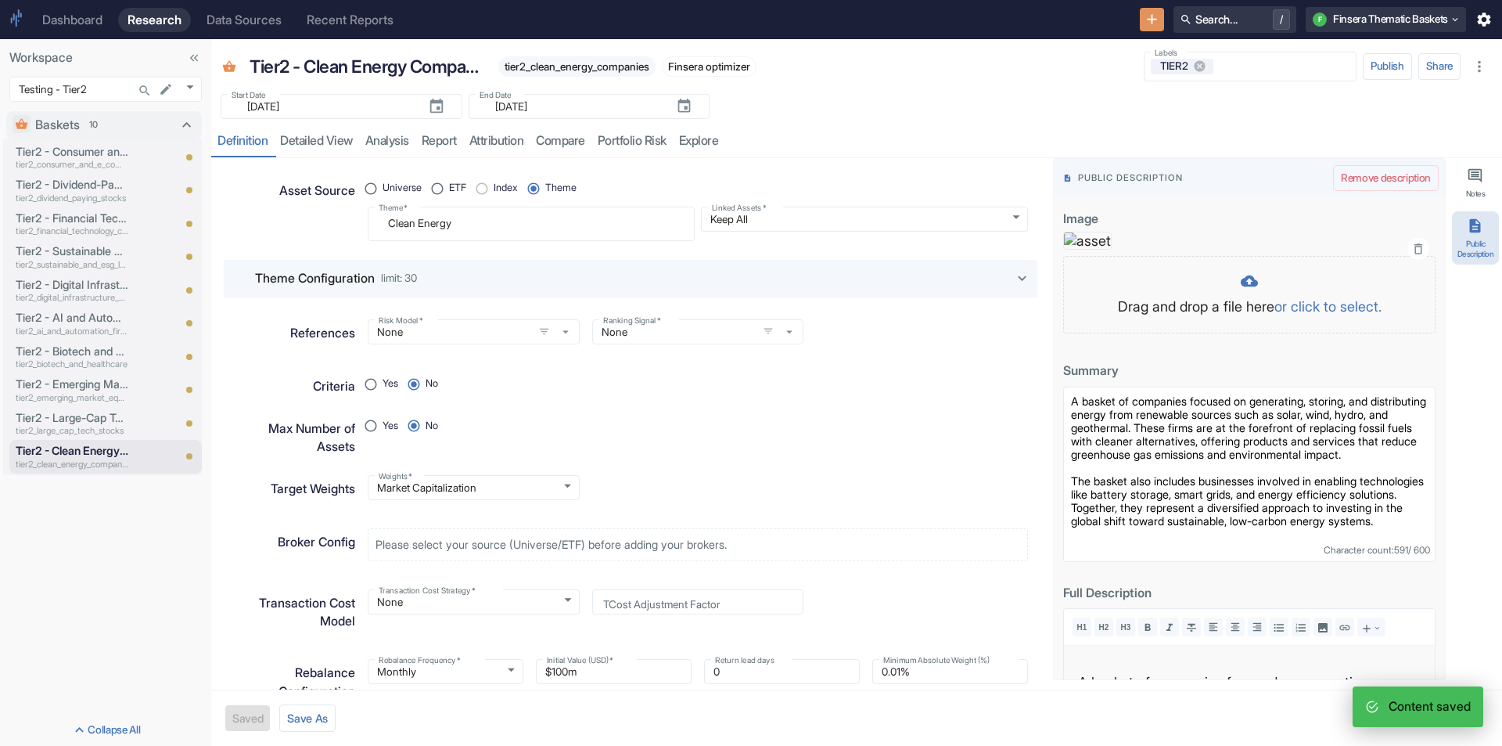
type textarea "x"
click at [566, 138] on link "compare" at bounding box center [561, 141] width 62 height 32
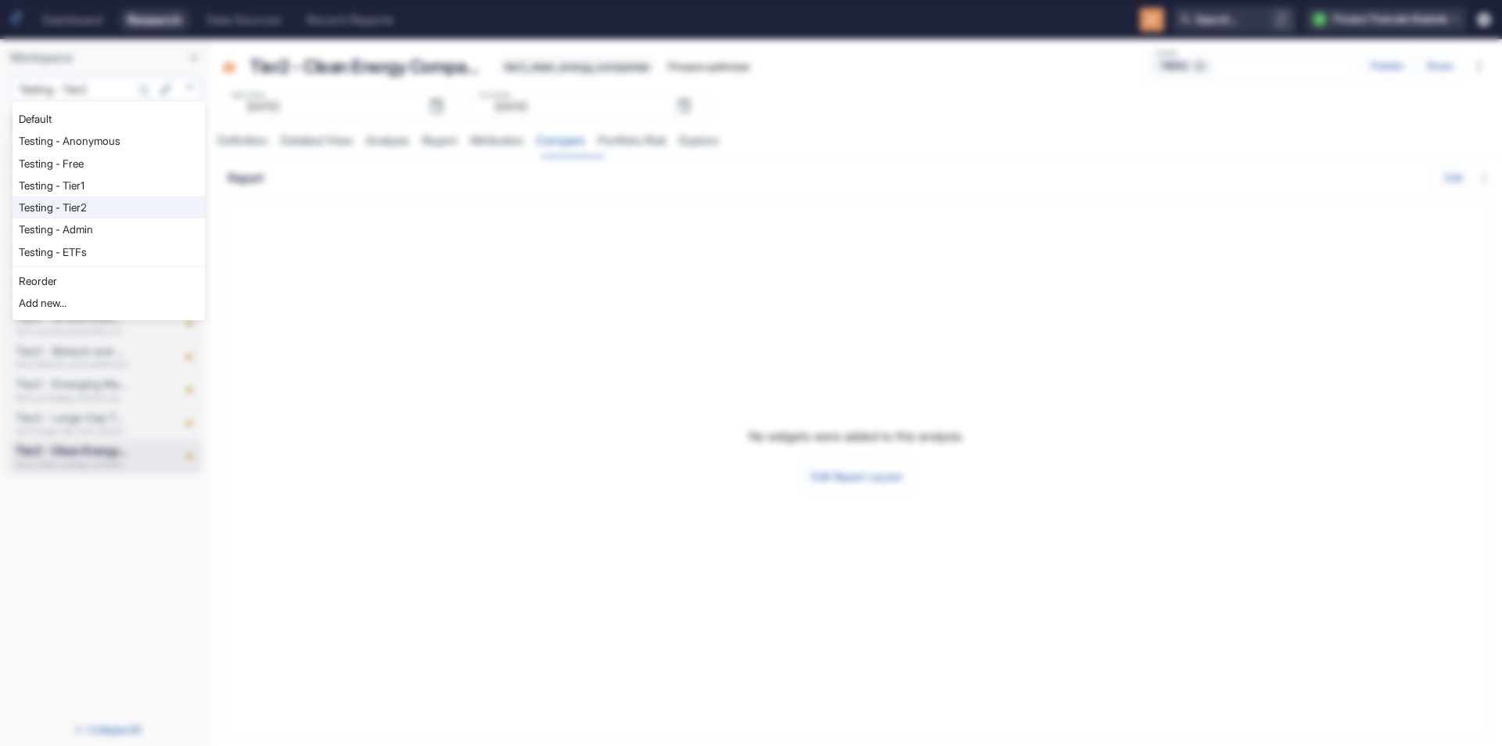
click at [185, 88] on body "Dashboard Research Data Sources Recent Reports Search... / F Finsera Thematic B…" at bounding box center [751, 373] width 1502 height 746
click at [420, 187] on div at bounding box center [751, 373] width 1502 height 746
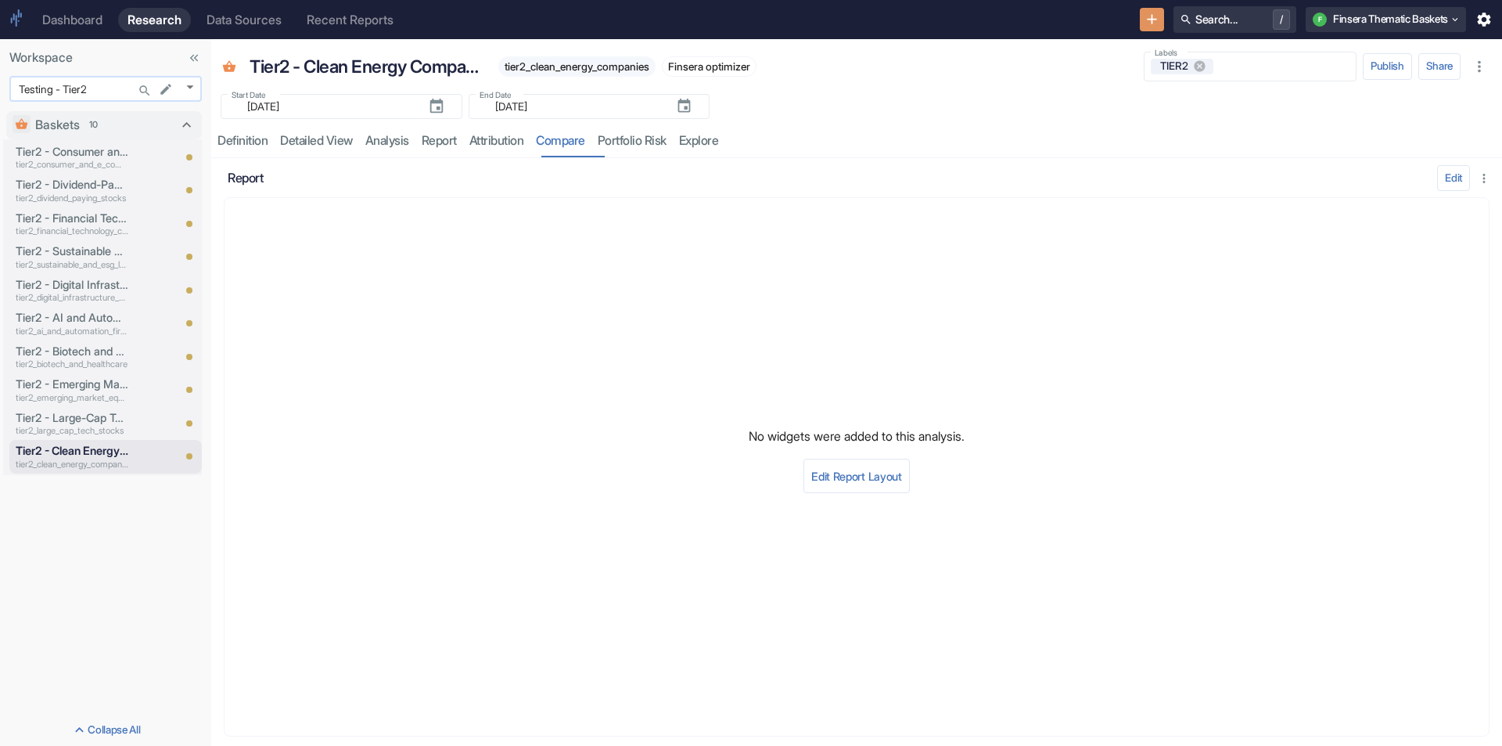
click at [189, 84] on body "Dashboard Research Data Sources Recent Reports Search... / F Finsera Thematic B…" at bounding box center [751, 373] width 1502 height 746
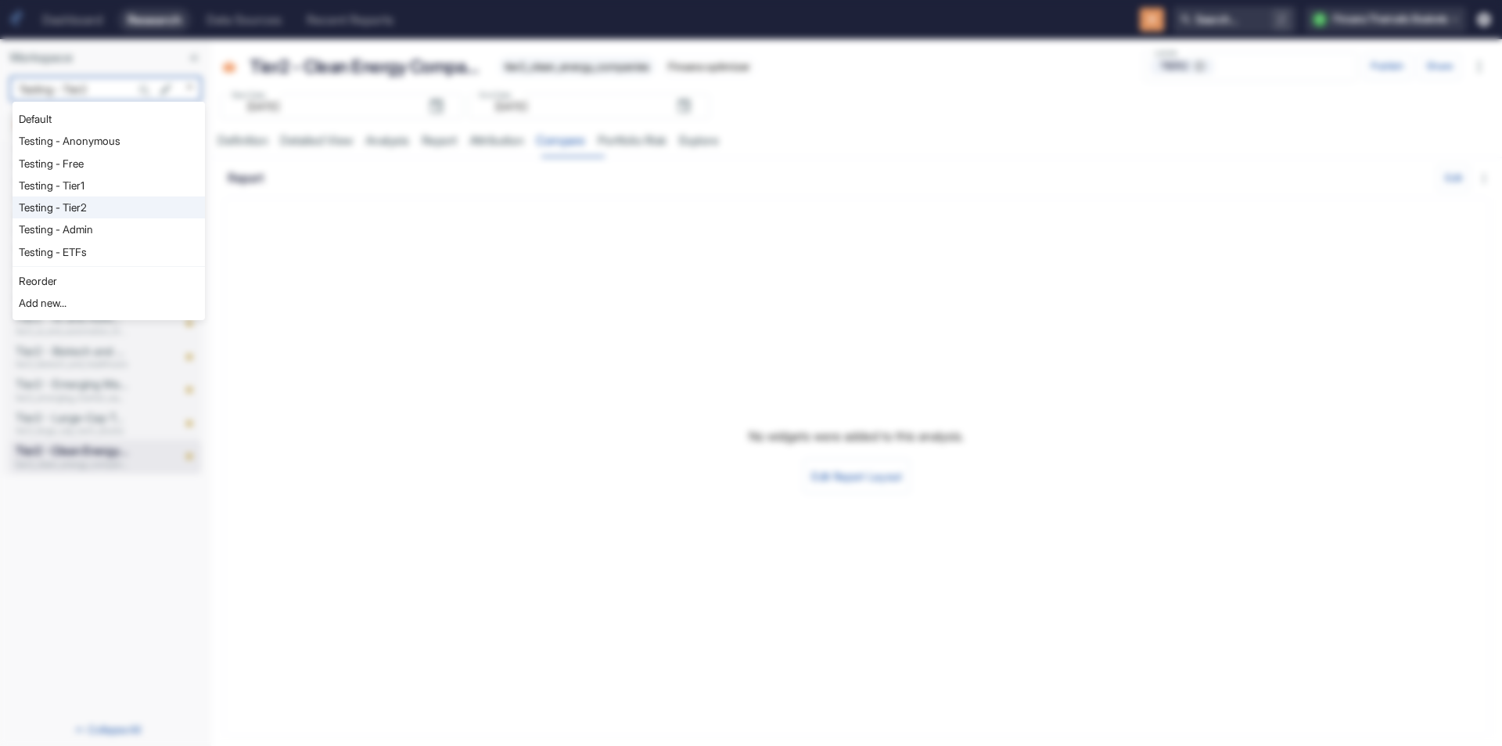
click at [105, 228] on li "Testing - Admin" at bounding box center [109, 229] width 192 height 22
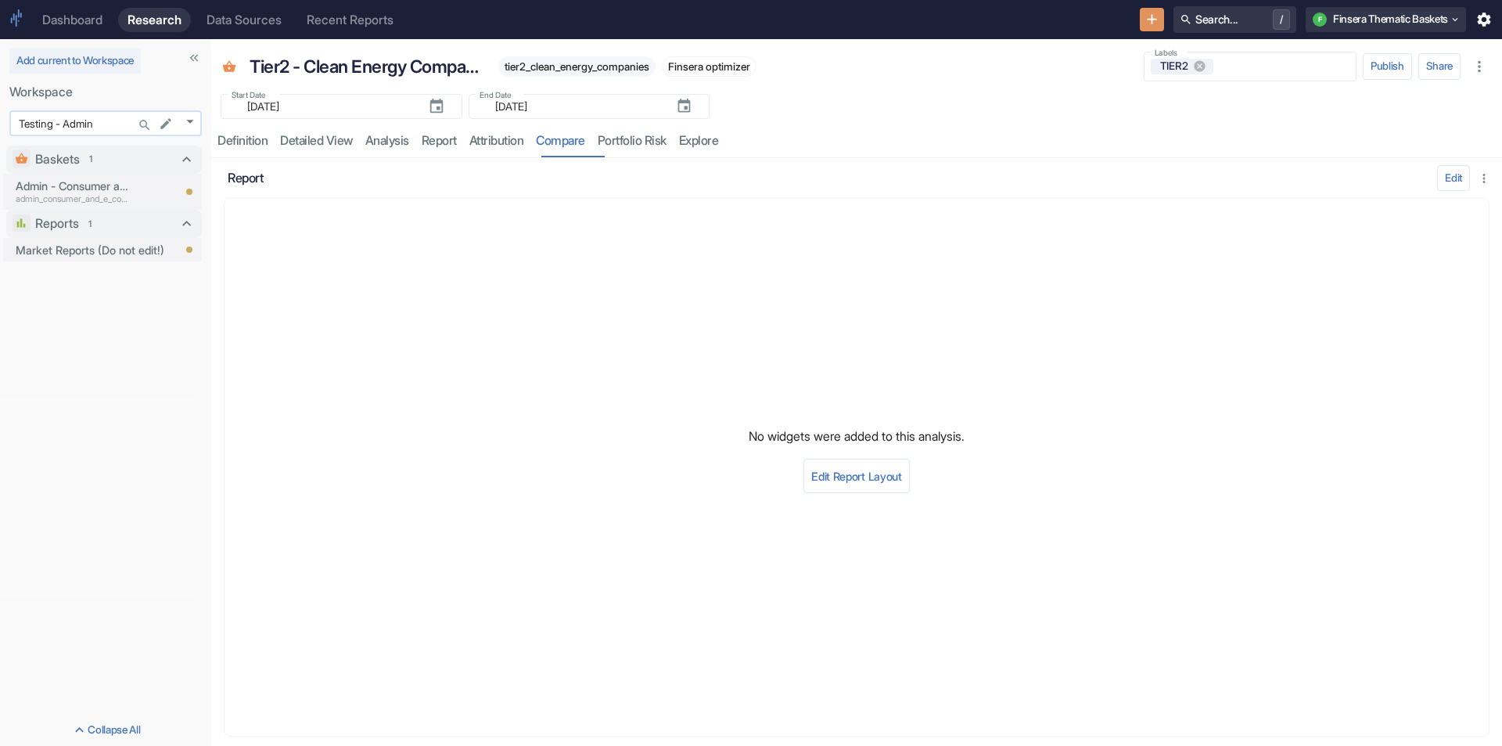
click at [190, 120] on body "Dashboard Research Data Sources Recent Reports Search... / F Finsera Thematic B…" at bounding box center [751, 373] width 1502 height 746
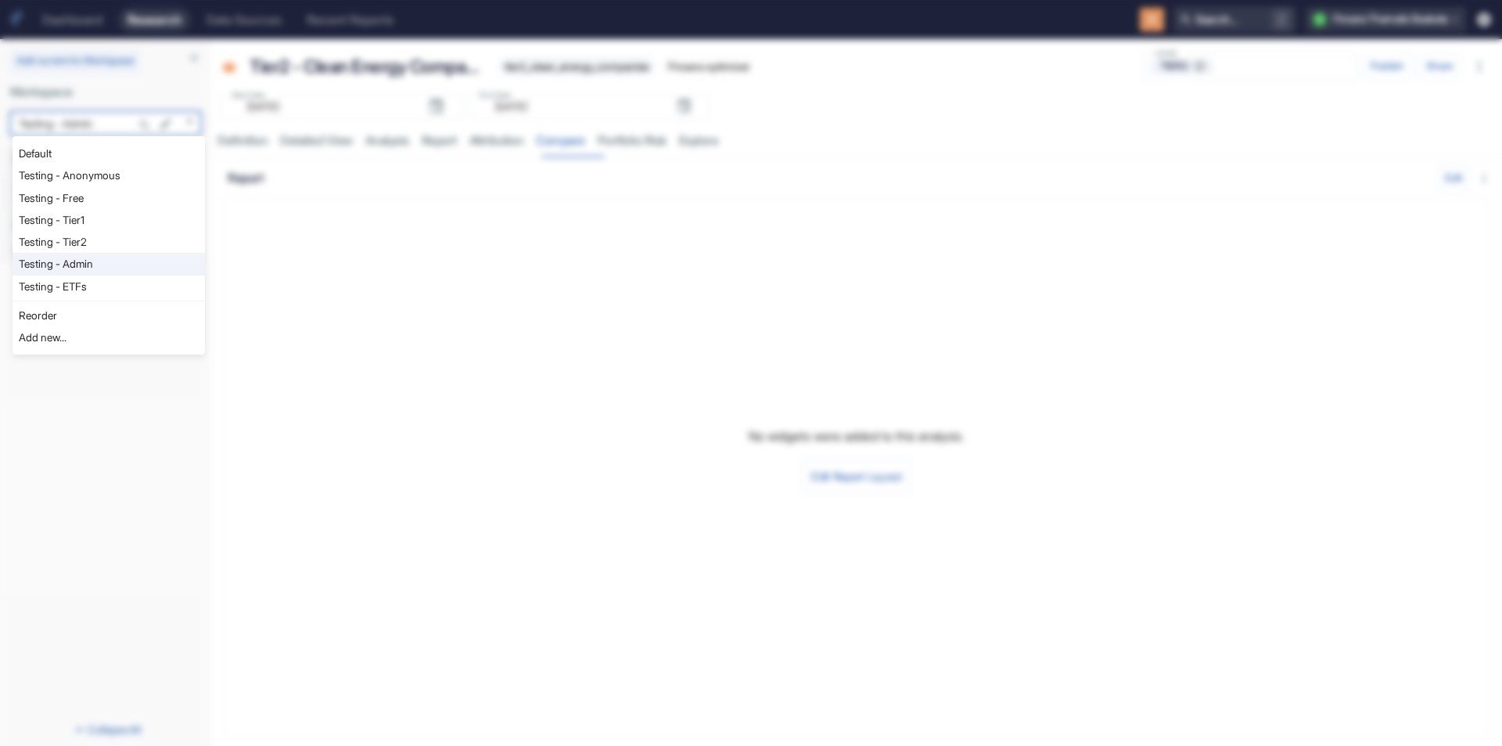
click at [89, 170] on li "Testing - Anonymous" at bounding box center [109, 175] width 192 height 22
type input "1126"
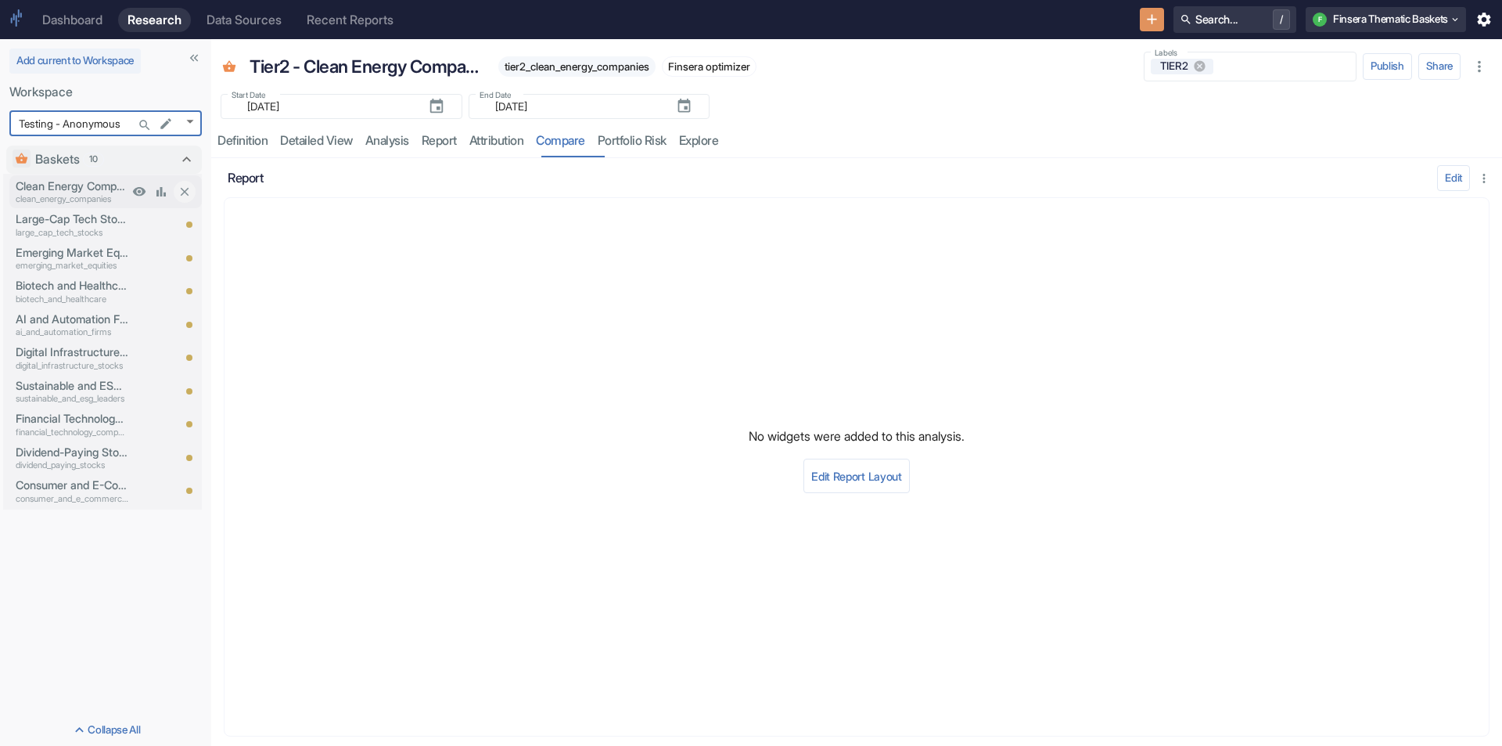
click at [105, 184] on p "Clean Energy Companies" at bounding box center [72, 186] width 113 height 17
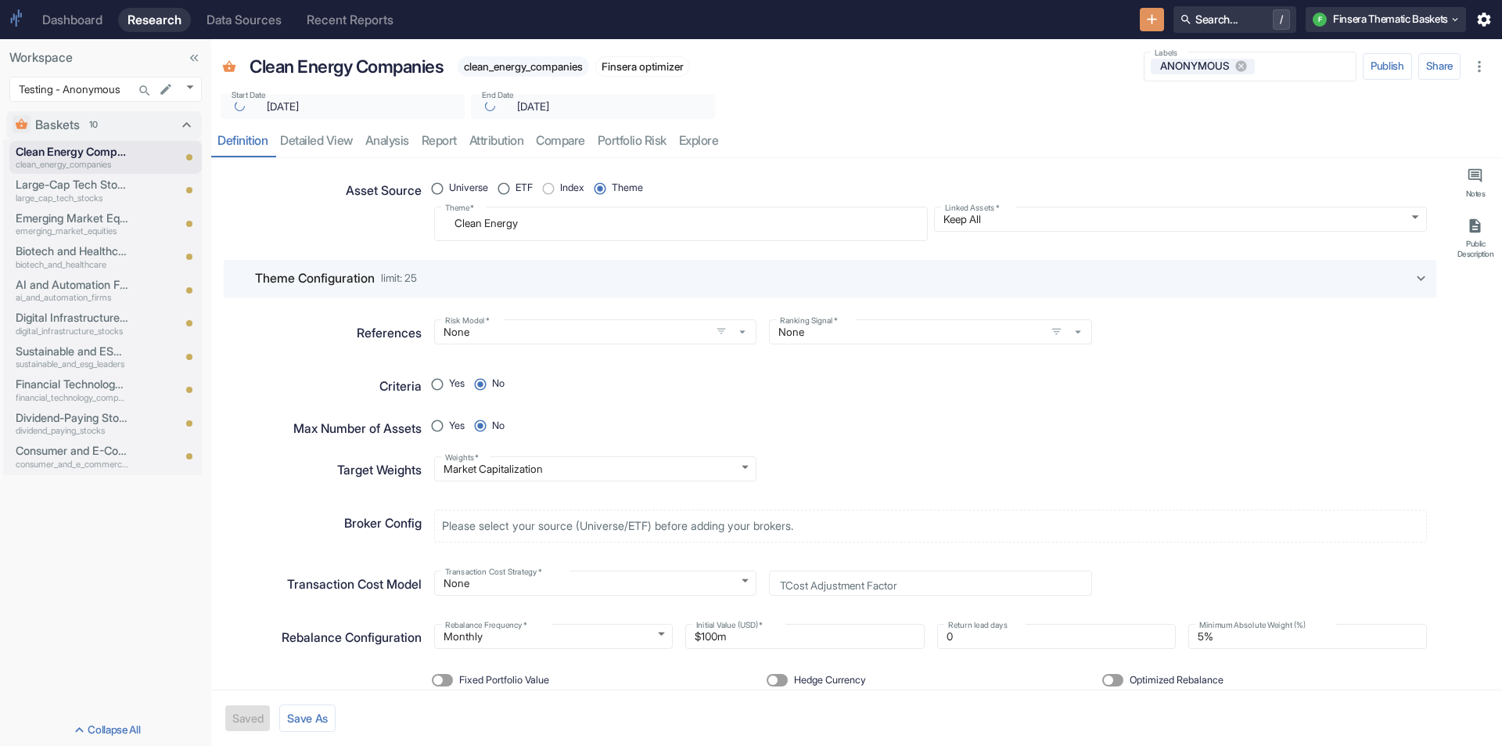
type textarea "x"
click at [319, 141] on link "detailed view" at bounding box center [316, 141] width 85 height 32
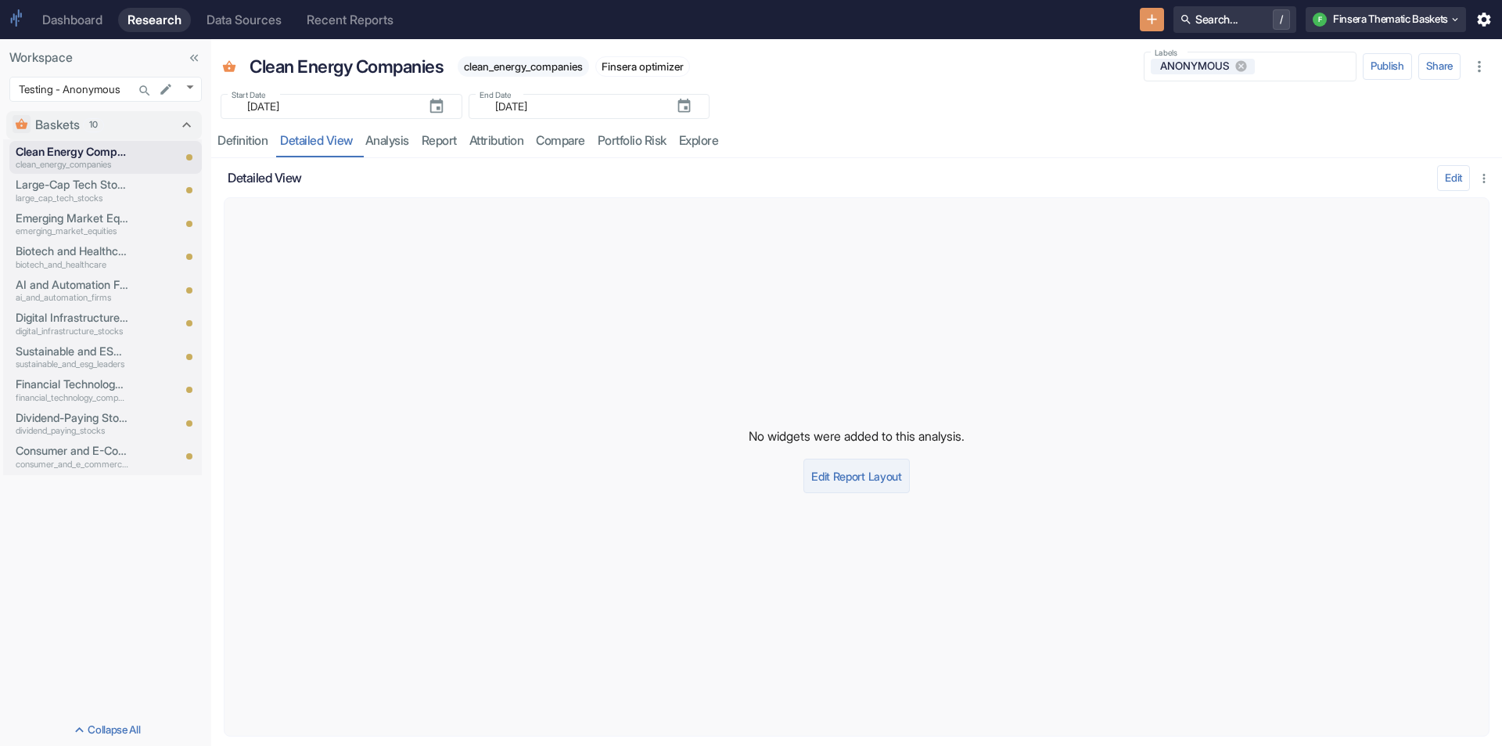
click at [836, 465] on button "Edit Report Layout" at bounding box center [856, 475] width 106 height 34
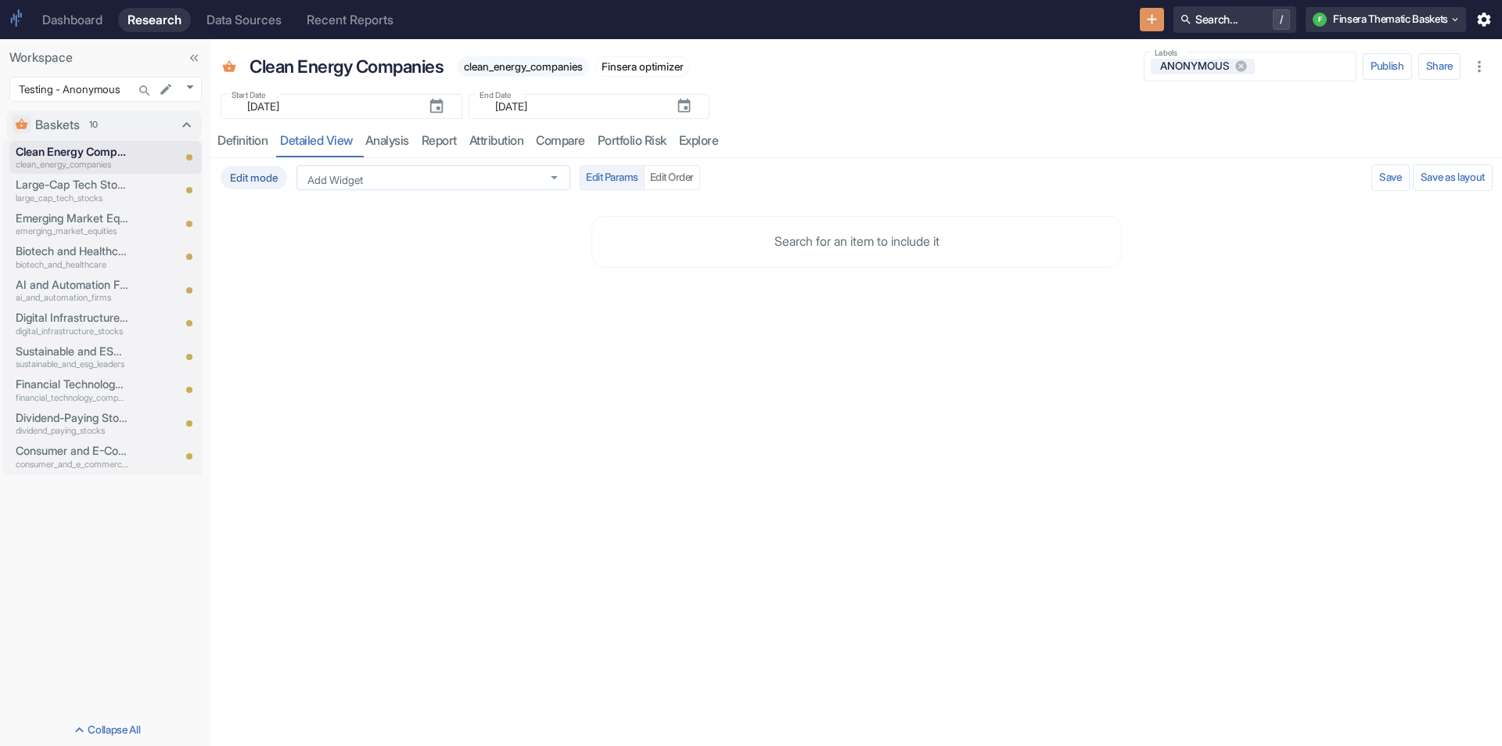
click at [452, 181] on input "Add Widget" at bounding box center [418, 178] width 235 height 14
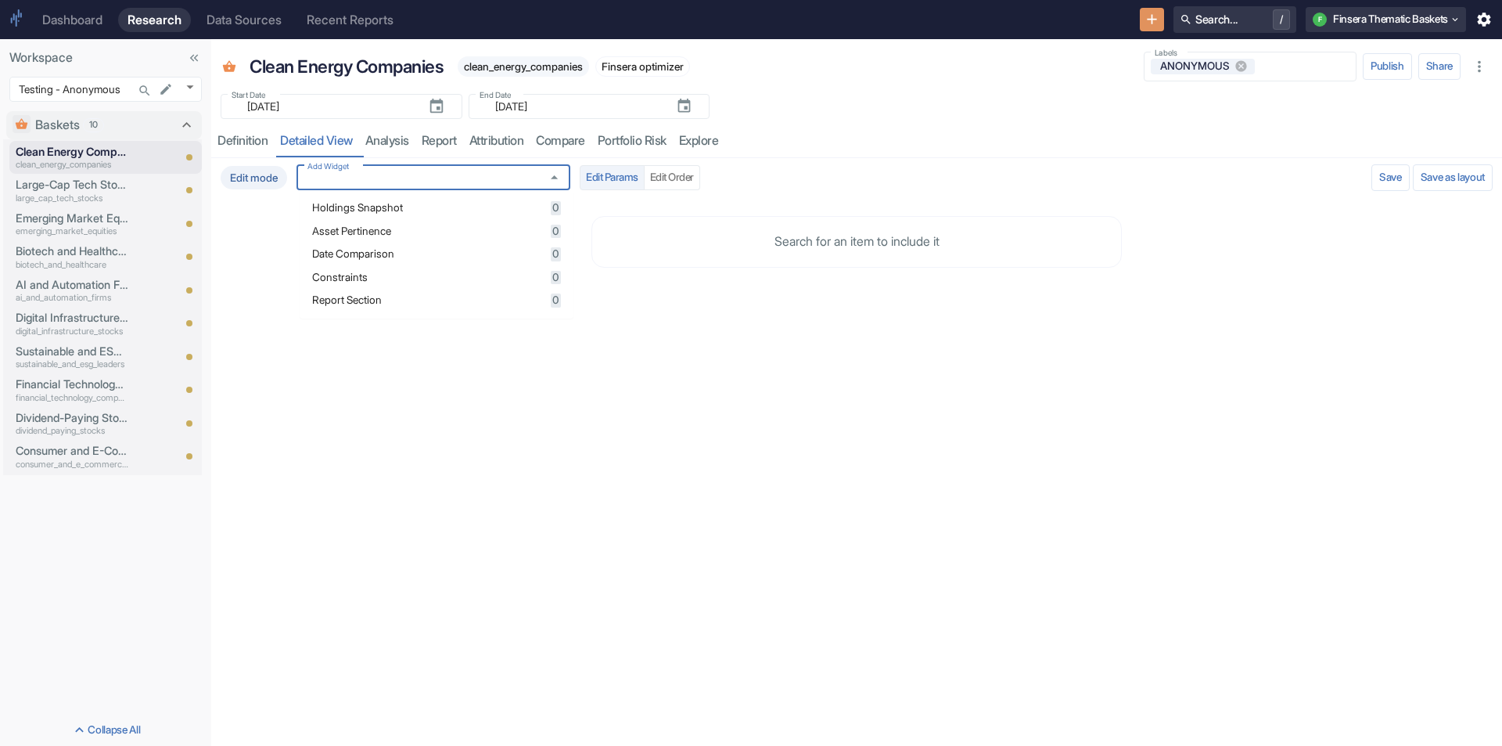
click at [443, 204] on span "Holdings Snapshot" at bounding box center [429, 208] width 234 height 11
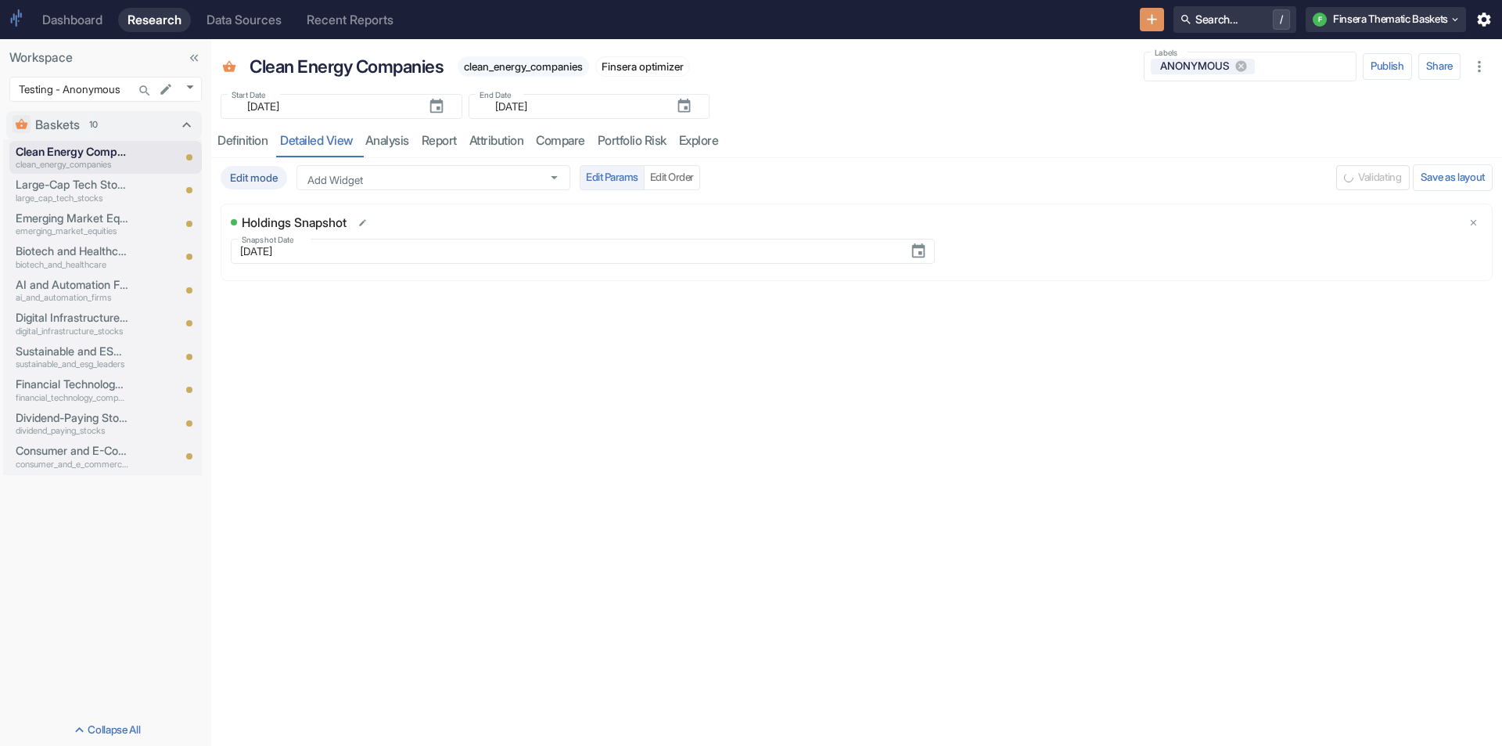
click at [988, 170] on div "Edit mode Add Widget Add Widget Edit Params Edit Order" at bounding box center [775, 177] width 1109 height 25
click at [983, 406] on div "Edit mode Add Widget Add Widget Edit Params Edit Order Save and Run Save Save a…" at bounding box center [856, 452] width 1291 height 588
